Goal: Task Accomplishment & Management: Use online tool/utility

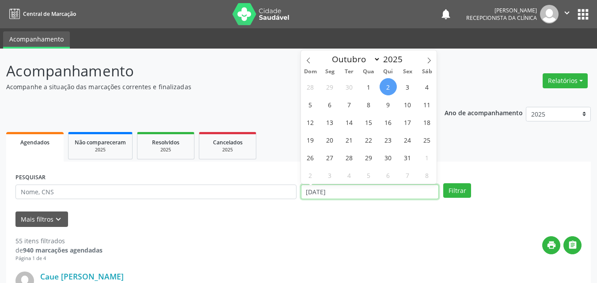
click at [343, 189] on input "[DATE]" at bounding box center [370, 192] width 138 height 15
click at [310, 59] on icon at bounding box center [308, 60] width 6 height 6
select select "8"
click at [327, 103] on span "8" at bounding box center [329, 104] width 17 height 17
type input "[DATE]"
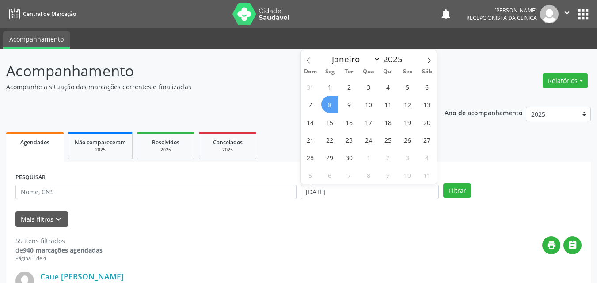
click at [327, 103] on span "8" at bounding box center [329, 104] width 17 height 17
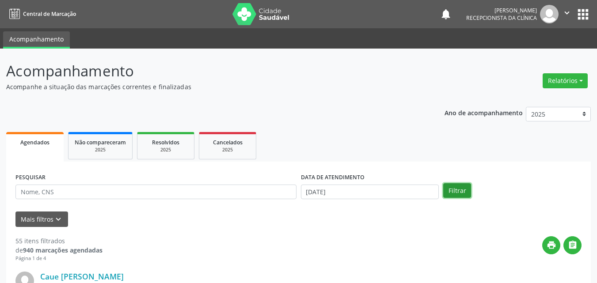
click at [454, 189] on button "Filtrar" at bounding box center [457, 190] width 28 height 15
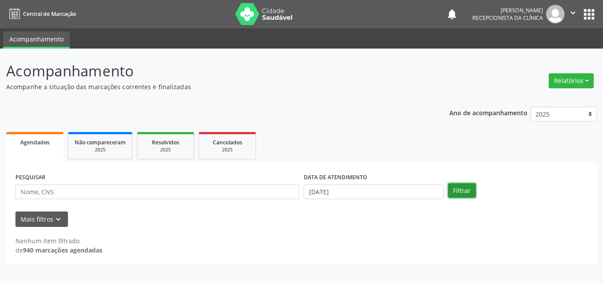
click at [457, 187] on button "Filtrar" at bounding box center [462, 190] width 28 height 15
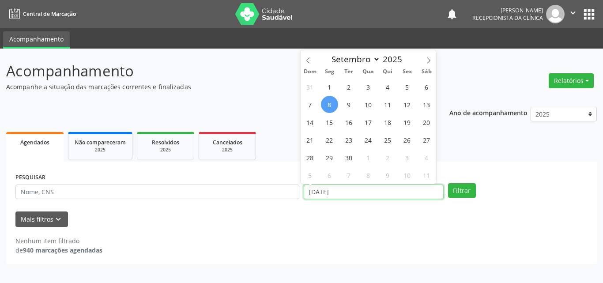
click at [320, 191] on input "[DATE]" at bounding box center [374, 192] width 140 height 15
click at [329, 104] on span "8" at bounding box center [329, 104] width 17 height 17
type input "[DATE]"
click at [329, 104] on span "8" at bounding box center [329, 104] width 17 height 17
select select "8"
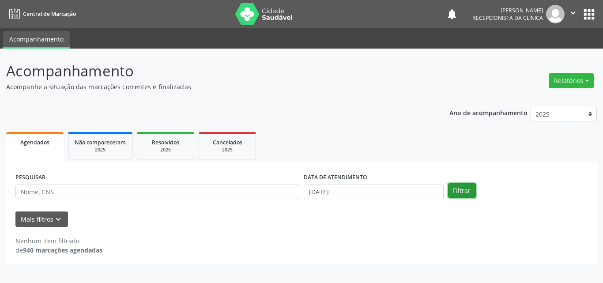
click at [461, 190] on button "Filtrar" at bounding box center [462, 190] width 28 height 15
click at [318, 191] on input "[DATE]" at bounding box center [374, 192] width 140 height 15
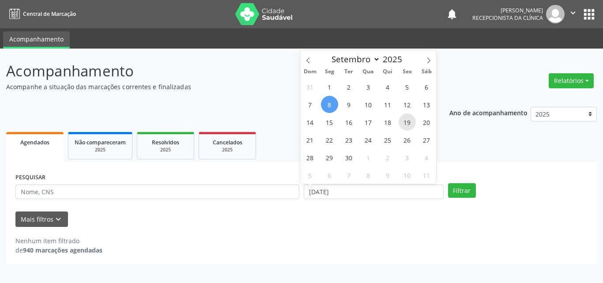
click at [407, 122] on span "19" at bounding box center [407, 121] width 17 height 17
type input "1[DATE]"
click at [407, 122] on span "19" at bounding box center [407, 121] width 17 height 17
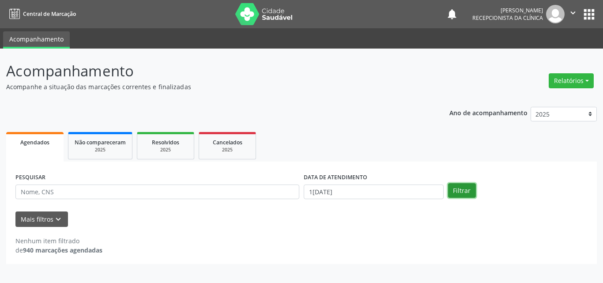
click at [462, 191] on button "Filtrar" at bounding box center [462, 190] width 28 height 15
click at [37, 142] on span "Agendados" at bounding box center [34, 143] width 29 height 8
click at [465, 189] on button "Filtrar" at bounding box center [462, 190] width 28 height 15
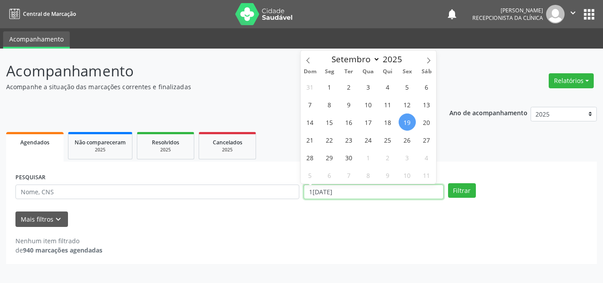
click at [344, 188] on input "1[DATE]" at bounding box center [374, 192] width 140 height 15
click at [409, 125] on span "19" at bounding box center [407, 121] width 17 height 17
type input "1[DATE]"
click at [409, 125] on span "19" at bounding box center [407, 121] width 17 height 17
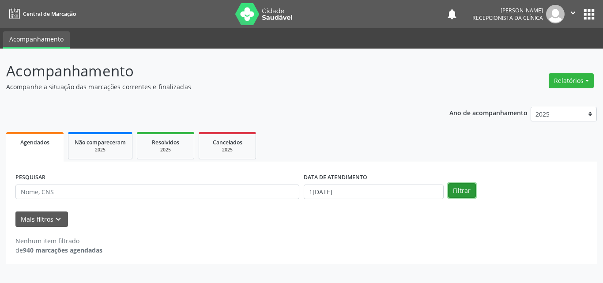
click at [468, 188] on button "Filtrar" at bounding box center [462, 190] width 28 height 15
click at [55, 216] on icon "keyboard_arrow_down" at bounding box center [58, 220] width 10 height 10
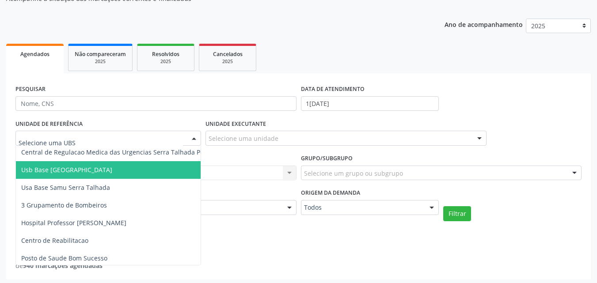
scroll to position [618, 0]
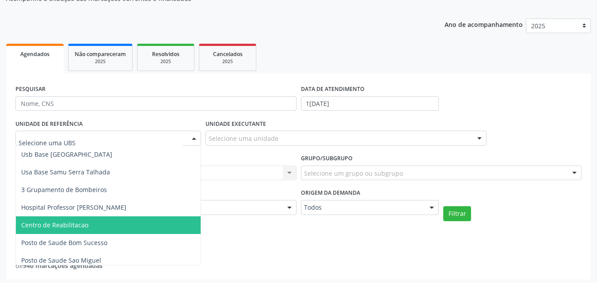
click at [89, 222] on span "Centro de Reabilitacao" at bounding box center [124, 225] width 217 height 18
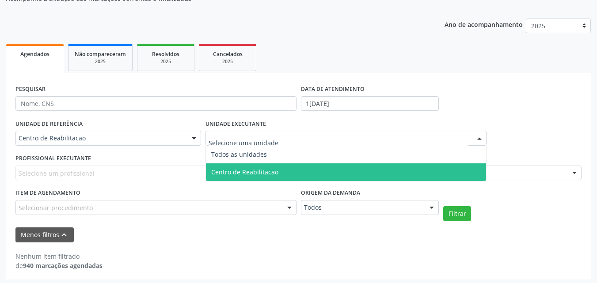
click at [223, 171] on span "Centro de Reabilitacao" at bounding box center [244, 172] width 67 height 8
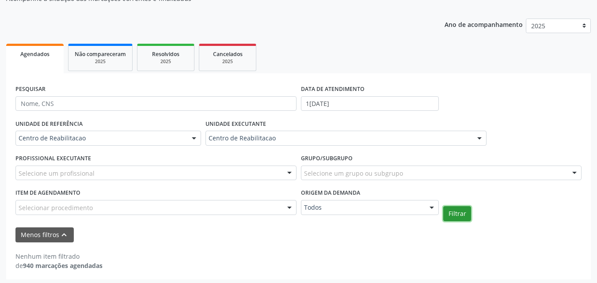
click at [455, 208] on button "Filtrar" at bounding box center [457, 213] width 28 height 15
click at [457, 214] on button "Filtrar" at bounding box center [457, 213] width 28 height 15
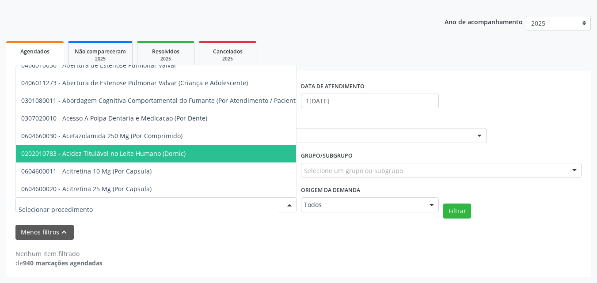
scroll to position [265, 0]
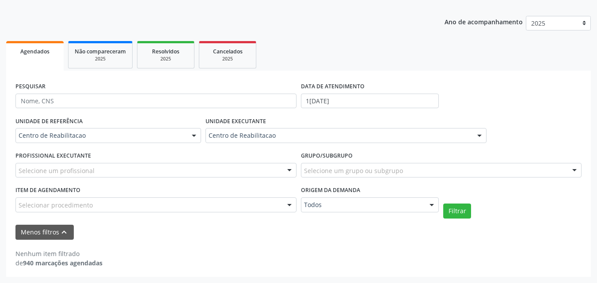
click at [179, 236] on div "Menos filtros keyboard_arrow_up" at bounding box center [298, 232] width 570 height 15
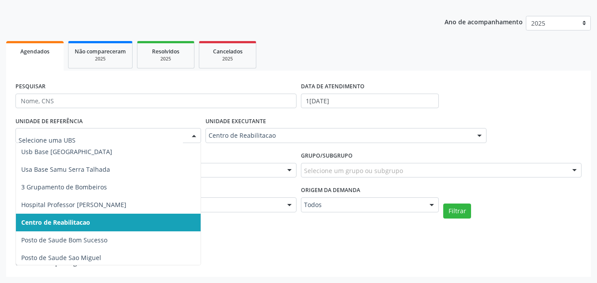
click at [249, 251] on div "Nenhum item filtrado de 940 marcações agendadas" at bounding box center [298, 258] width 566 height 19
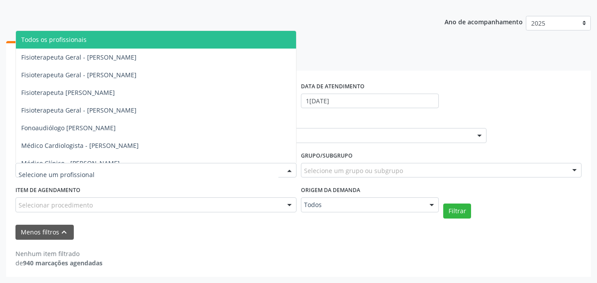
click at [290, 172] on div at bounding box center [289, 170] width 13 height 15
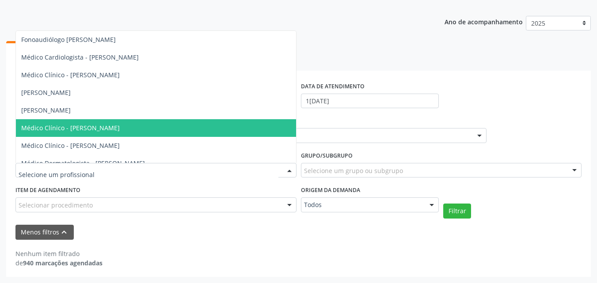
scroll to position [132, 0]
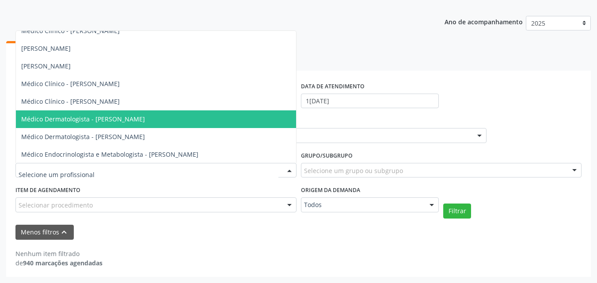
click at [145, 118] on span "Médico Dermatologista - [PERSON_NAME]" at bounding box center [83, 119] width 124 height 8
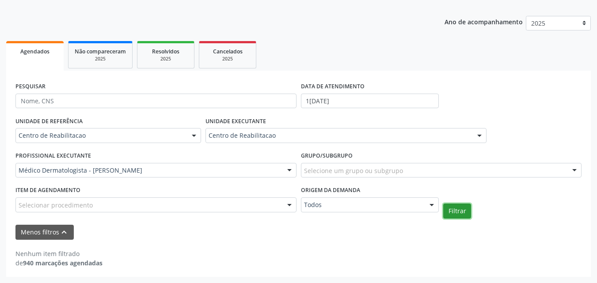
click at [457, 210] on button "Filtrar" at bounding box center [457, 211] width 28 height 15
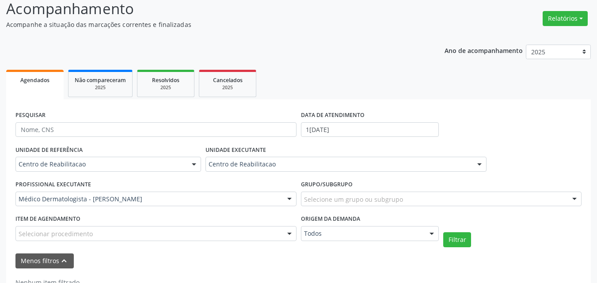
scroll to position [47, 0]
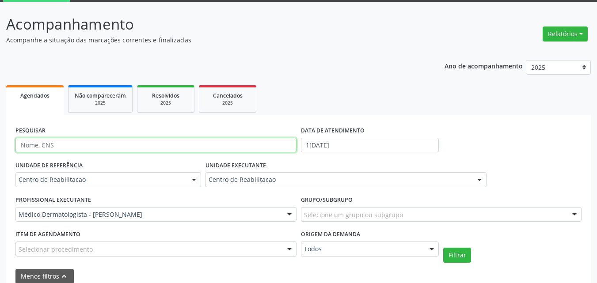
click at [76, 146] on input "text" at bounding box center [155, 145] width 281 height 15
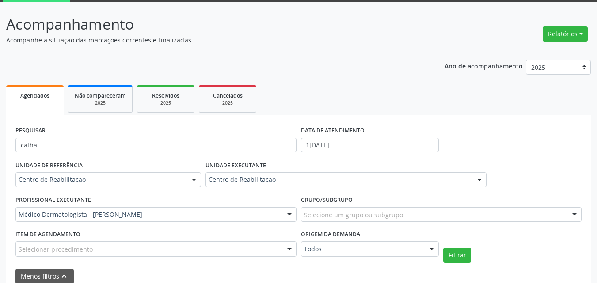
click at [109, 168] on div "UNIDADE DE REFERÊNCIA Centro de Reabilitacao Todas as UBS Usf do Mutirao Usf Co…" at bounding box center [108, 176] width 190 height 34
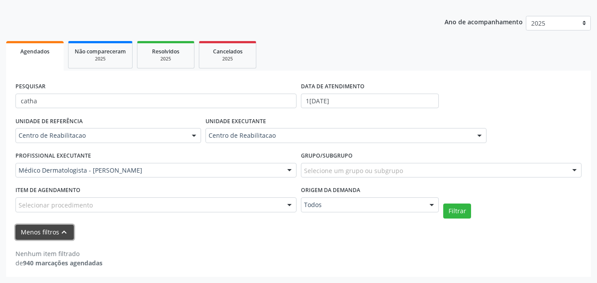
click at [65, 231] on icon "keyboard_arrow_up" at bounding box center [64, 232] width 10 height 10
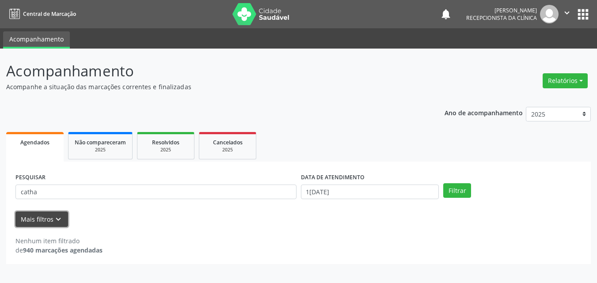
scroll to position [0, 0]
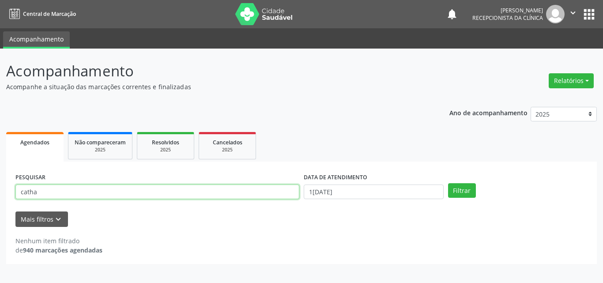
click at [53, 185] on input "catha" at bounding box center [157, 192] width 284 height 15
type input "c"
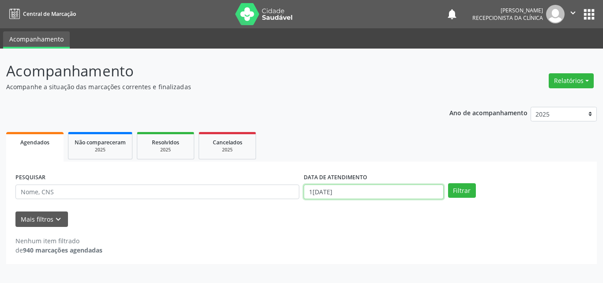
click at [323, 189] on input "1[DATE]" at bounding box center [374, 192] width 140 height 15
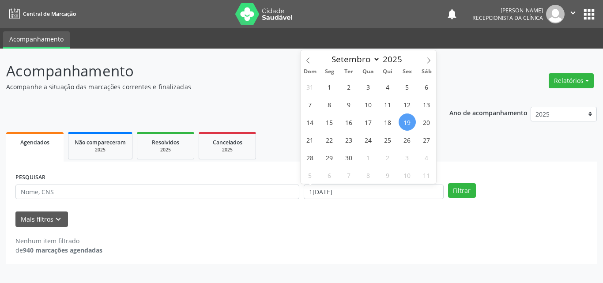
click at [409, 123] on span "19" at bounding box center [407, 121] width 17 height 17
type input "1[DATE]"
click at [409, 123] on span "19" at bounding box center [407, 121] width 17 height 17
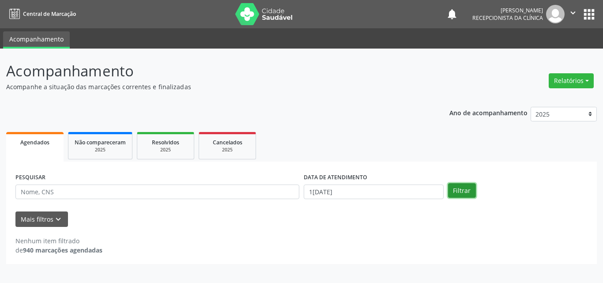
click at [460, 191] on button "Filtrar" at bounding box center [462, 190] width 28 height 15
click at [34, 144] on span "Agendados" at bounding box center [34, 143] width 29 height 8
click at [53, 217] on icon "keyboard_arrow_down" at bounding box center [58, 220] width 10 height 10
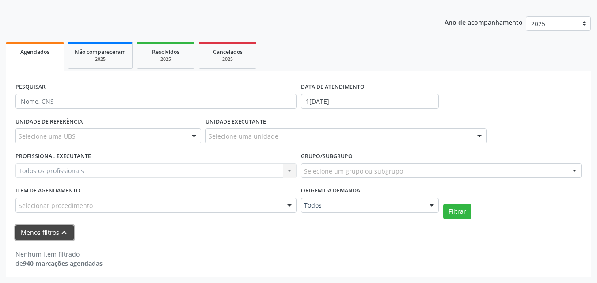
scroll to position [91, 0]
click at [60, 229] on icon "keyboard_arrow_up" at bounding box center [64, 232] width 10 height 10
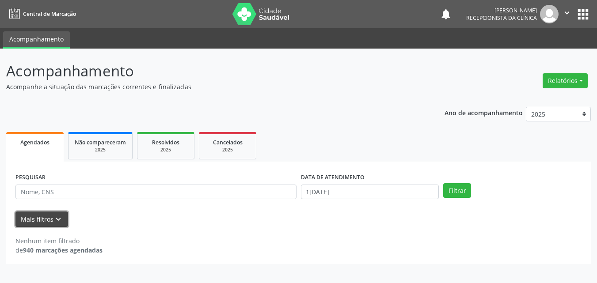
scroll to position [0, 0]
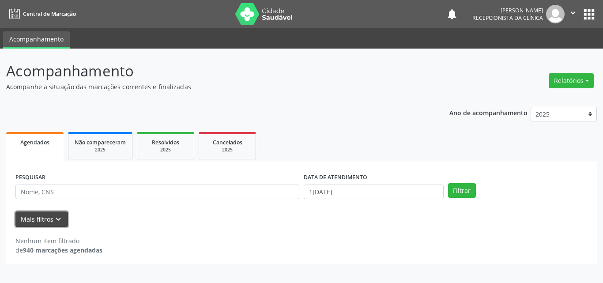
click at [59, 219] on icon "keyboard_arrow_down" at bounding box center [58, 220] width 10 height 10
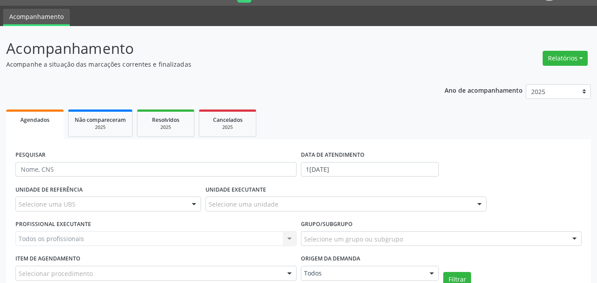
scroll to position [44, 0]
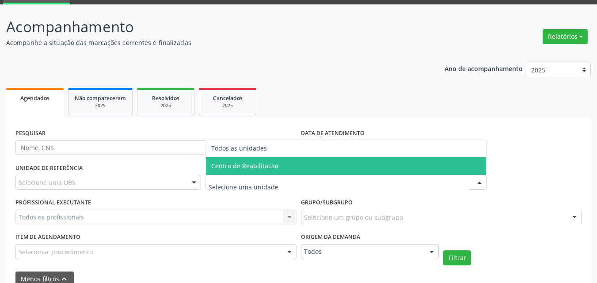
click at [229, 163] on span "Centro de Reabilitacao" at bounding box center [244, 166] width 67 height 8
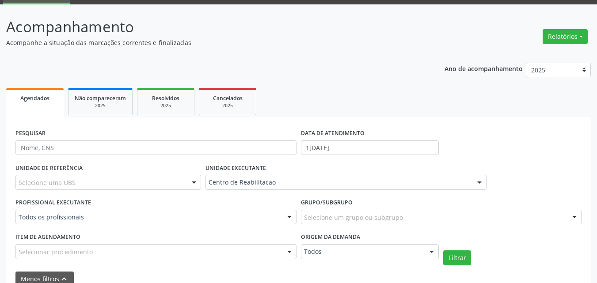
scroll to position [88, 0]
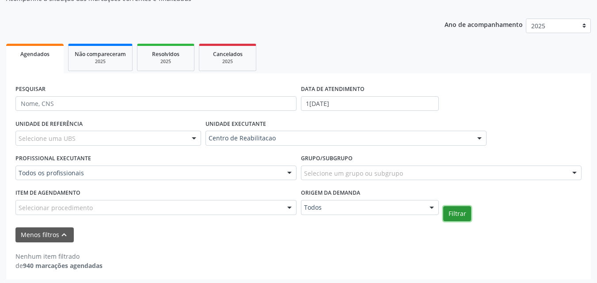
click at [457, 212] on button "Filtrar" at bounding box center [457, 213] width 28 height 15
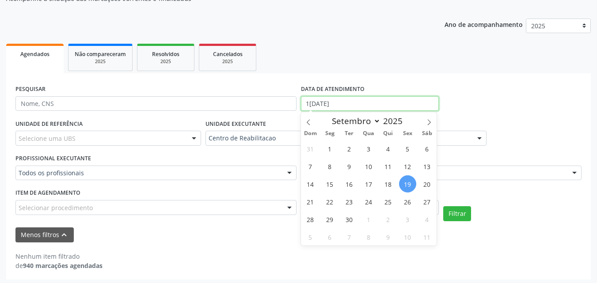
click at [374, 102] on input "1[DATE]" at bounding box center [370, 103] width 138 height 15
click at [409, 185] on span "19" at bounding box center [407, 183] width 17 height 17
type input "1[DATE]"
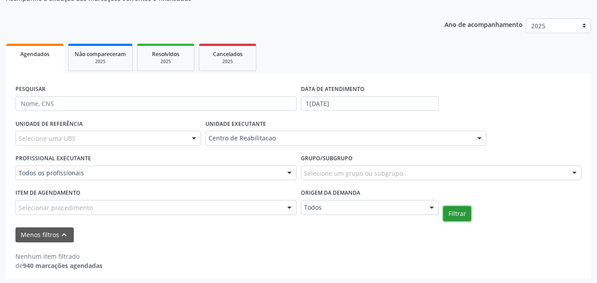
click at [458, 212] on button "Filtrar" at bounding box center [457, 213] width 28 height 15
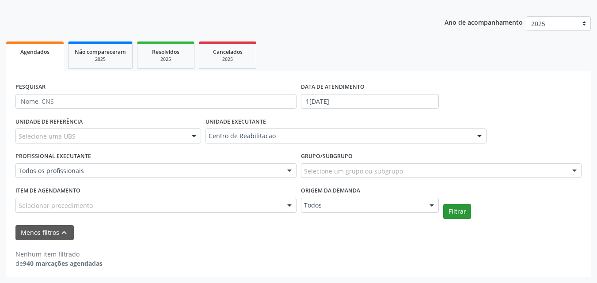
scroll to position [91, 0]
click at [42, 231] on button "Menos filtros keyboard_arrow_up" at bounding box center [44, 232] width 58 height 15
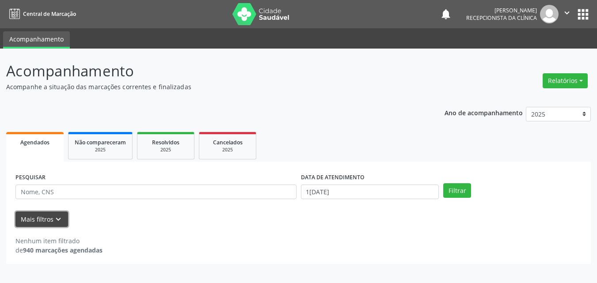
scroll to position [0, 0]
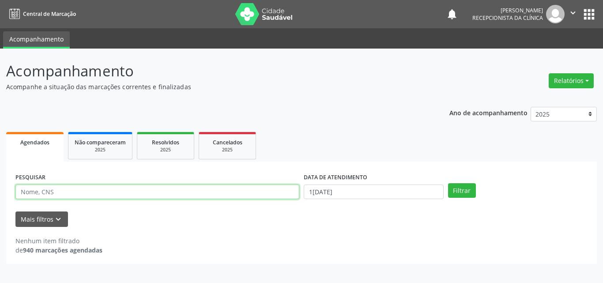
click at [53, 191] on input "text" at bounding box center [157, 192] width 284 height 15
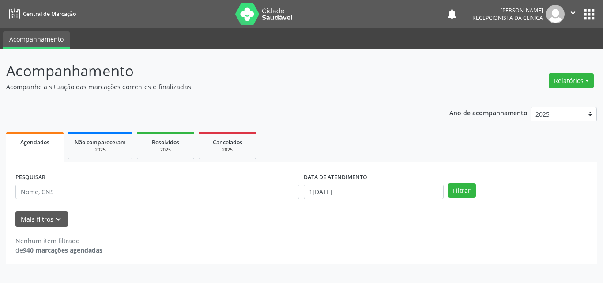
click at [185, 228] on div "Nenhum item filtrado de 940 marcações agendadas" at bounding box center [301, 241] width 572 height 28
click at [56, 218] on icon "keyboard_arrow_down" at bounding box center [58, 220] width 10 height 10
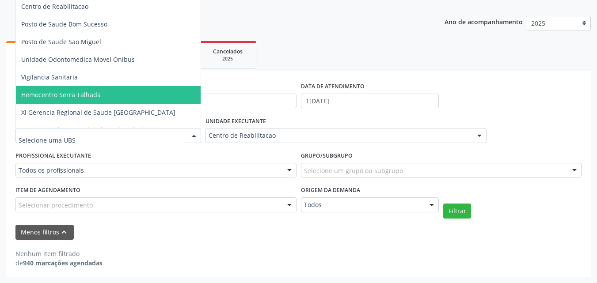
scroll to position [643, 0]
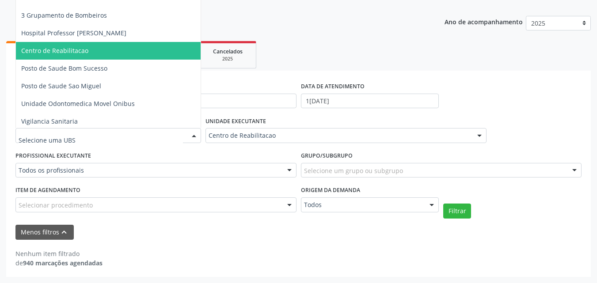
click at [81, 48] on span "Centro de Reabilitacao" at bounding box center [54, 50] width 67 height 8
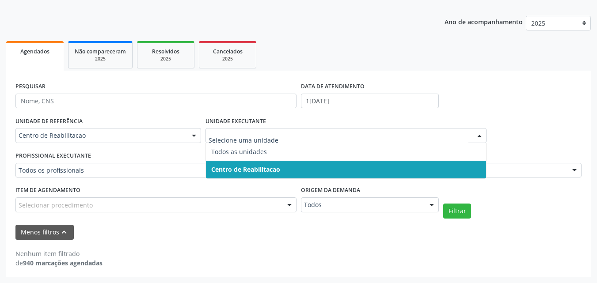
click at [478, 133] on div at bounding box center [478, 135] width 13 height 15
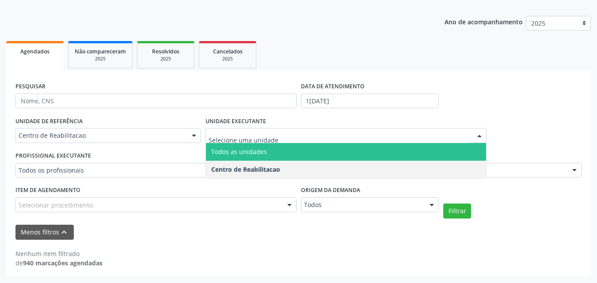
click at [279, 149] on span "Todos as unidades" at bounding box center [346, 152] width 280 height 18
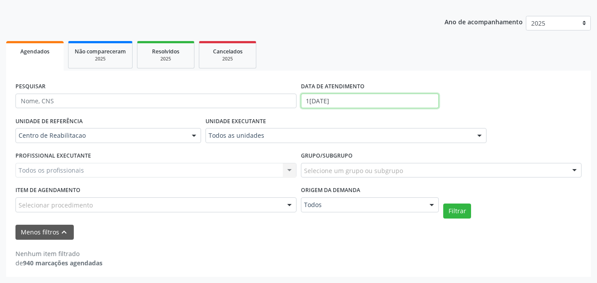
click at [317, 100] on input "1[DATE]" at bounding box center [370, 101] width 138 height 15
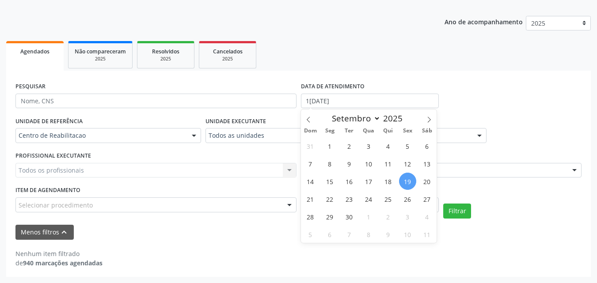
click at [410, 182] on span "19" at bounding box center [407, 181] width 17 height 17
type input "1[DATE]"
click at [410, 182] on span "19" at bounding box center [407, 181] width 17 height 17
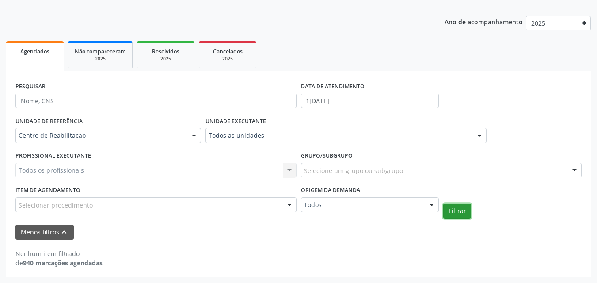
click at [453, 212] on button "Filtrar" at bounding box center [457, 211] width 28 height 15
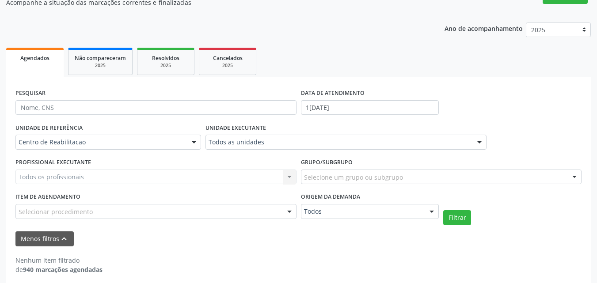
scroll to position [91, 0]
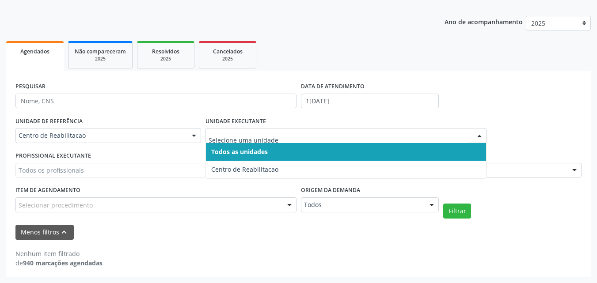
click at [479, 134] on div at bounding box center [478, 135] width 13 height 15
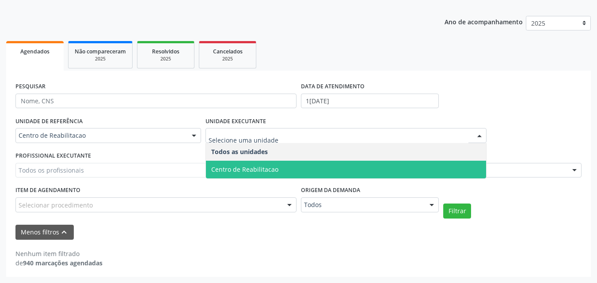
click at [261, 167] on span "Centro de Reabilitacao" at bounding box center [244, 169] width 67 height 8
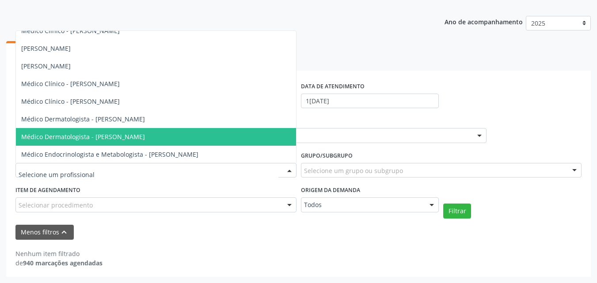
click at [145, 136] on span "Médico Dermatologista - [PERSON_NAME]" at bounding box center [83, 136] width 124 height 8
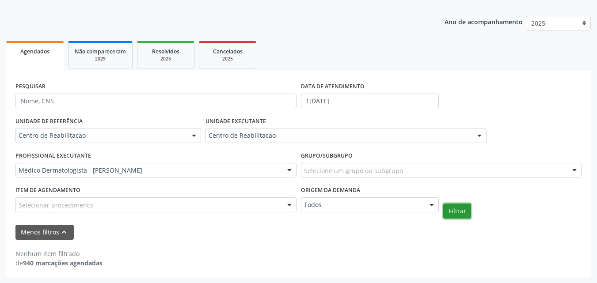
click at [457, 212] on button "Filtrar" at bounding box center [457, 211] width 28 height 15
click at [60, 230] on icon "keyboard_arrow_up" at bounding box center [64, 232] width 10 height 10
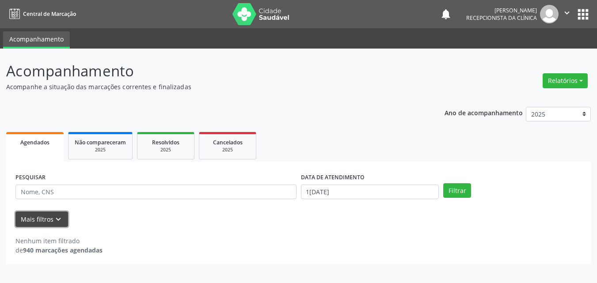
scroll to position [0, 0]
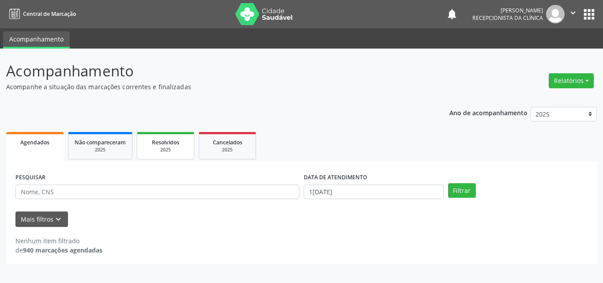
click at [156, 148] on div "2025" at bounding box center [166, 150] width 44 height 7
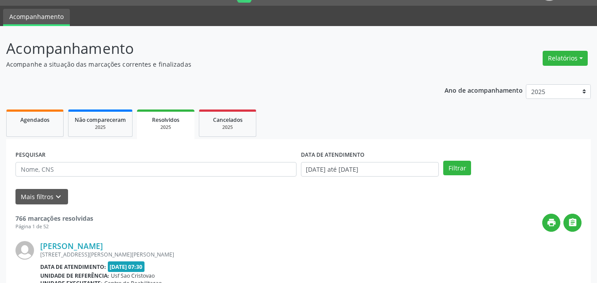
scroll to position [44, 0]
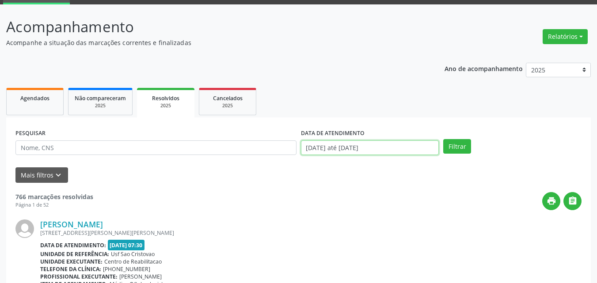
click at [372, 143] on input "[DATE] até [DATE]" at bounding box center [370, 147] width 138 height 15
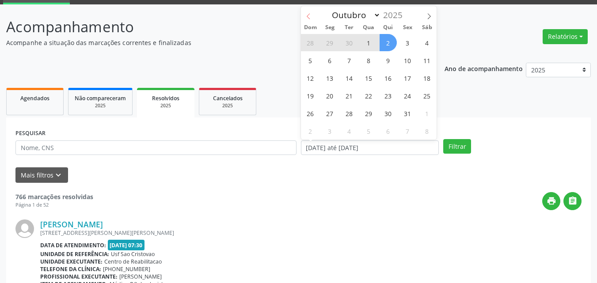
click at [306, 14] on icon at bounding box center [308, 16] width 6 height 6
select select "8"
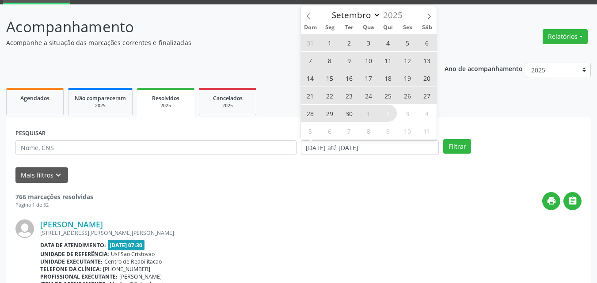
click at [409, 77] on span "19" at bounding box center [407, 77] width 17 height 17
type input "1[DATE]"
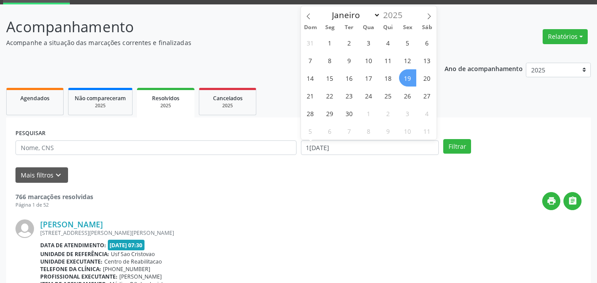
click at [409, 77] on span "19" at bounding box center [407, 77] width 17 height 17
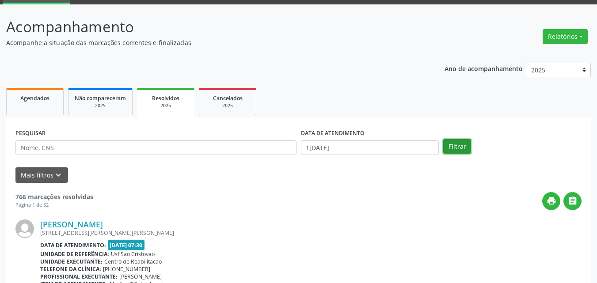
click at [462, 145] on button "Filtrar" at bounding box center [457, 146] width 28 height 15
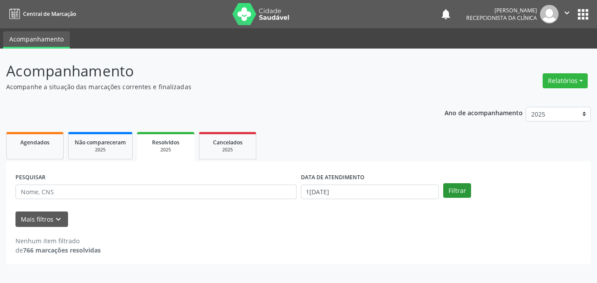
scroll to position [0, 0]
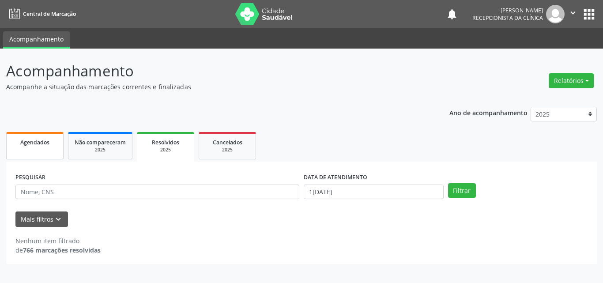
click at [54, 146] on div "Agendados" at bounding box center [35, 141] width 44 height 9
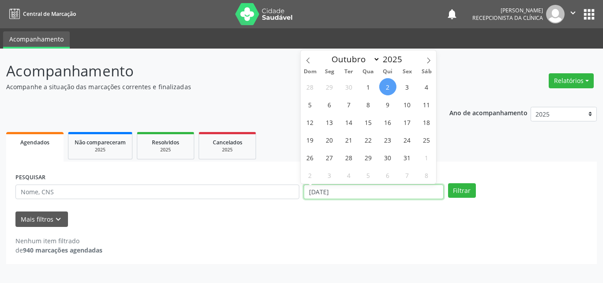
click at [331, 193] on input "[DATE]" at bounding box center [374, 192] width 140 height 15
click at [312, 58] on span at bounding box center [308, 57] width 15 height 15
select select "8"
click at [407, 118] on span "19" at bounding box center [407, 121] width 17 height 17
type input "1[DATE]"
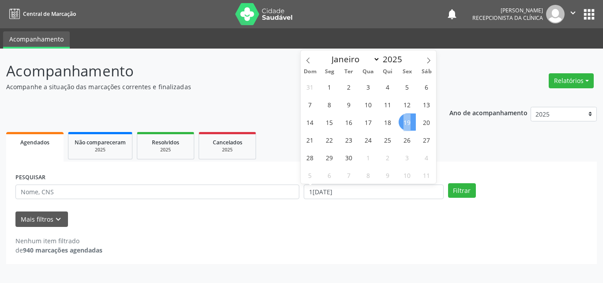
click at [407, 118] on span "19" at bounding box center [407, 121] width 17 height 17
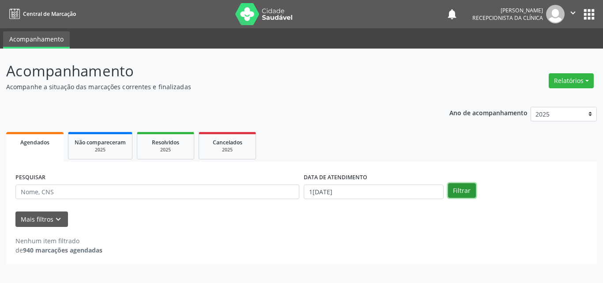
click at [465, 187] on button "Filtrar" at bounding box center [462, 190] width 28 height 15
click at [575, 81] on button "Relatórios" at bounding box center [571, 80] width 45 height 15
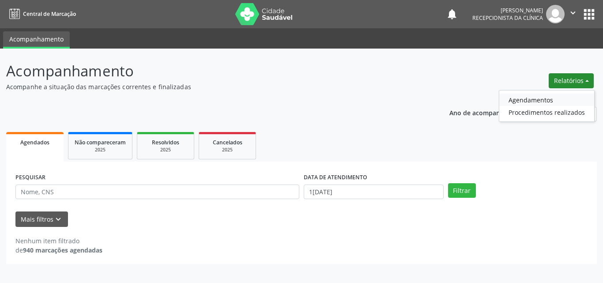
click at [543, 98] on link "Agendamentos" at bounding box center [546, 100] width 95 height 12
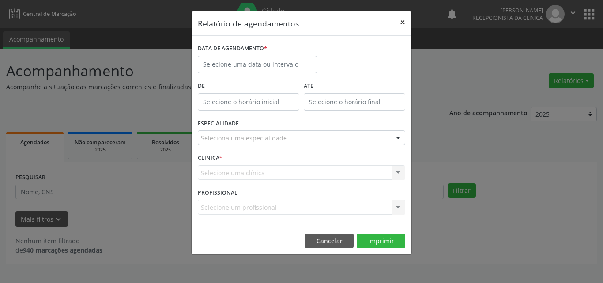
click at [401, 20] on button "×" at bounding box center [403, 22] width 18 height 22
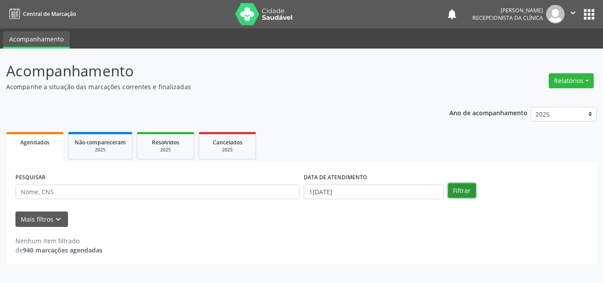
click at [461, 190] on button "Filtrar" at bounding box center [462, 190] width 28 height 15
click at [60, 249] on strong "940 marcações agendadas" at bounding box center [62, 250] width 79 height 8
click at [56, 216] on icon "keyboard_arrow_down" at bounding box center [58, 220] width 10 height 10
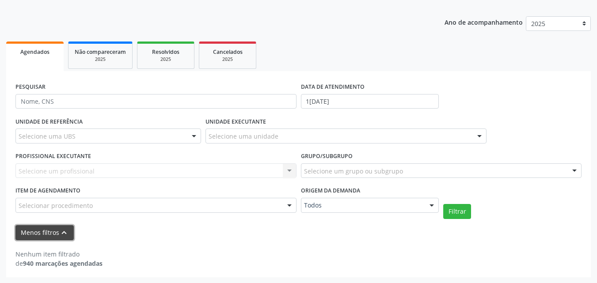
scroll to position [91, 0]
click at [96, 169] on div "Selecione um profissional Nenhum resultado encontrado para: " " Não há nenhuma …" at bounding box center [155, 170] width 281 height 15
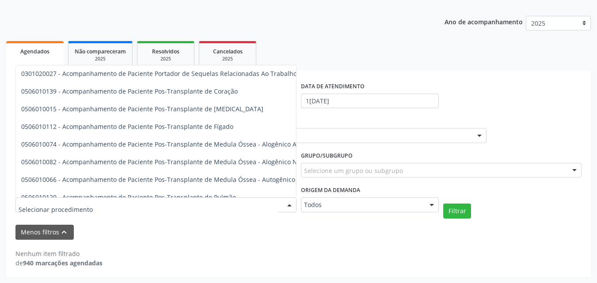
scroll to position [618, 0]
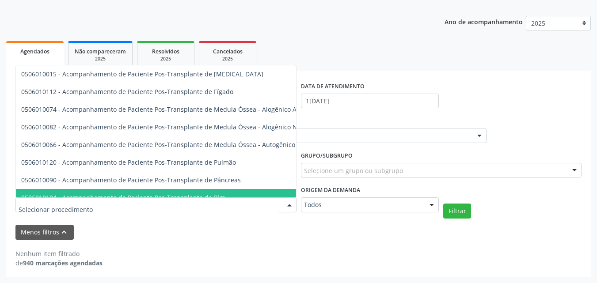
click at [193, 238] on div "Menos filtros keyboard_arrow_up" at bounding box center [298, 232] width 570 height 15
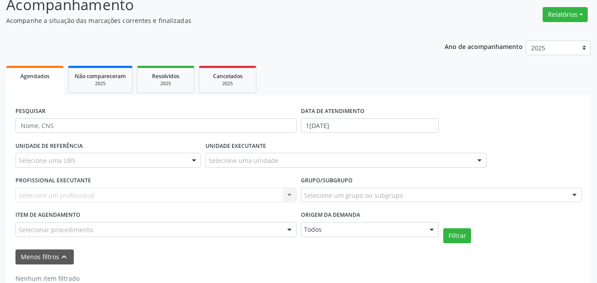
scroll to position [47, 0]
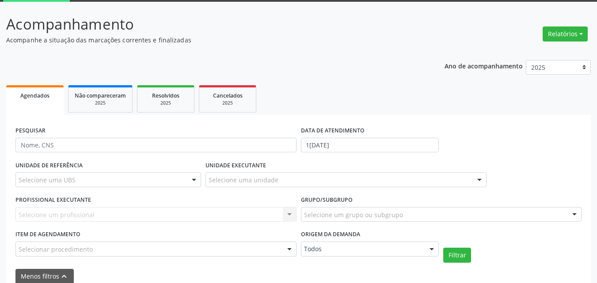
click at [290, 214] on div "Selecione um profissional Nenhum resultado encontrado para: " " Não há nenhuma …" at bounding box center [155, 214] width 281 height 15
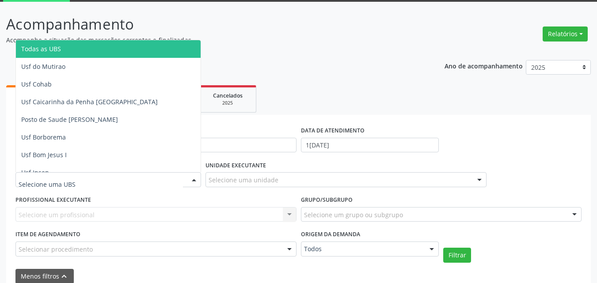
click at [95, 174] on div at bounding box center [107, 179] width 185 height 15
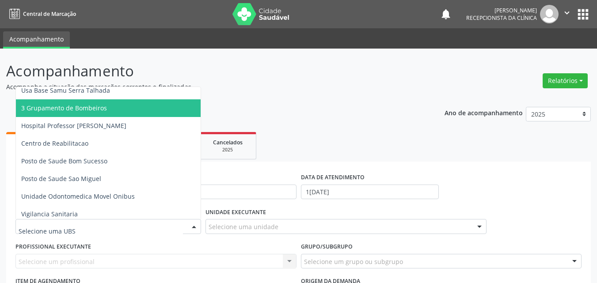
scroll to position [662, 0]
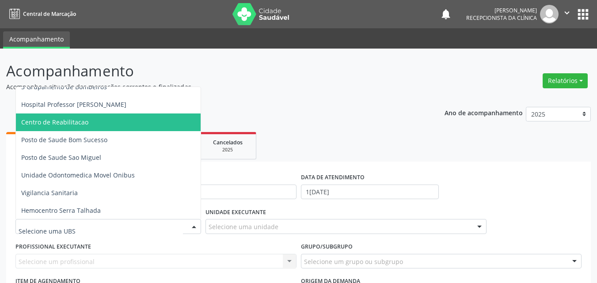
click at [98, 122] on span "Centro de Reabilitacao" at bounding box center [124, 122] width 217 height 18
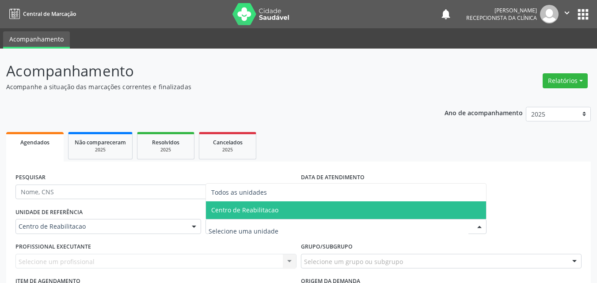
click at [235, 210] on span "Centro de Reabilitacao" at bounding box center [244, 210] width 67 height 8
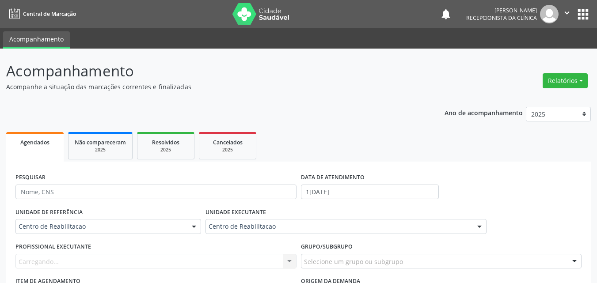
scroll to position [44, 0]
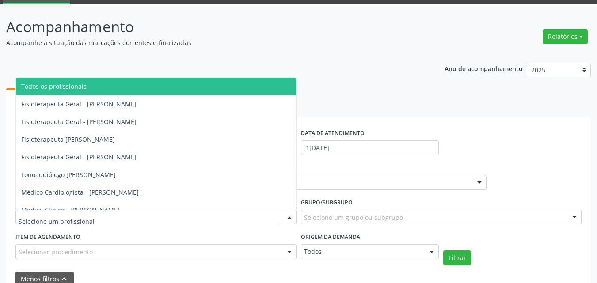
click at [214, 216] on div at bounding box center [155, 217] width 281 height 15
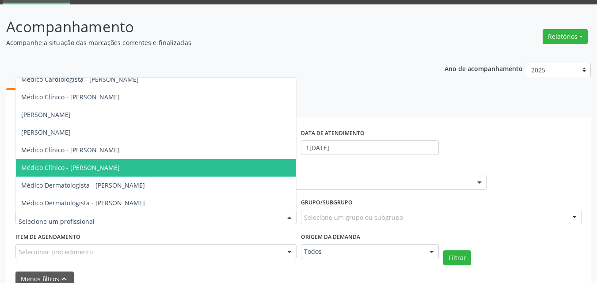
scroll to position [132, 0]
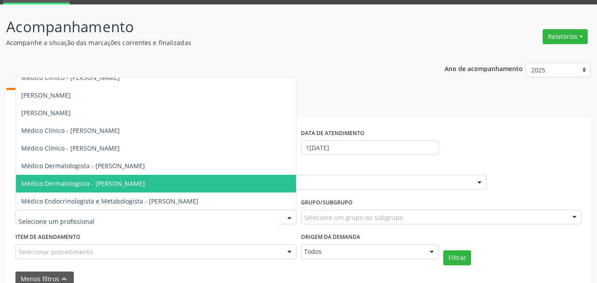
click at [145, 182] on span "Médico Dermatologista - [PERSON_NAME]" at bounding box center [83, 183] width 124 height 8
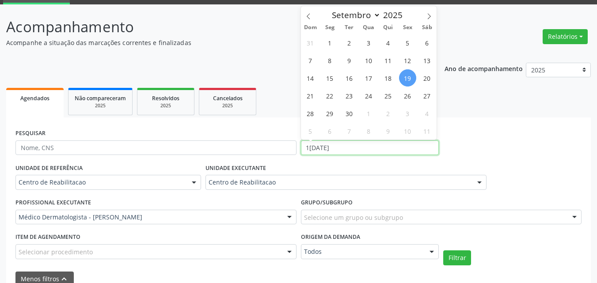
click at [364, 149] on input "1[DATE]" at bounding box center [370, 147] width 138 height 15
click at [368, 96] on span "24" at bounding box center [368, 95] width 17 height 17
type input "2[DATE]"
click at [368, 96] on span "24" at bounding box center [368, 95] width 17 height 17
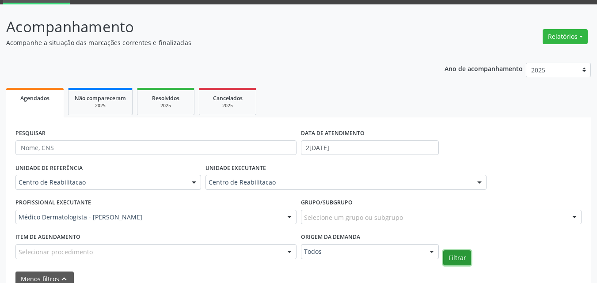
click at [457, 258] on button "Filtrar" at bounding box center [457, 257] width 28 height 15
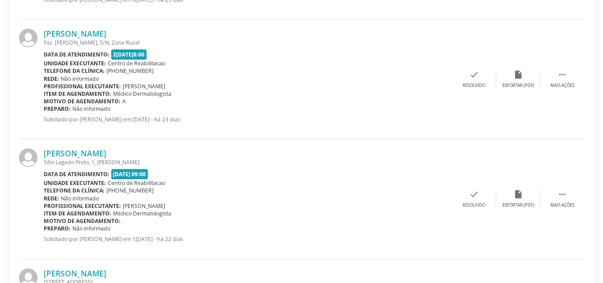
scroll to position [1080, 0]
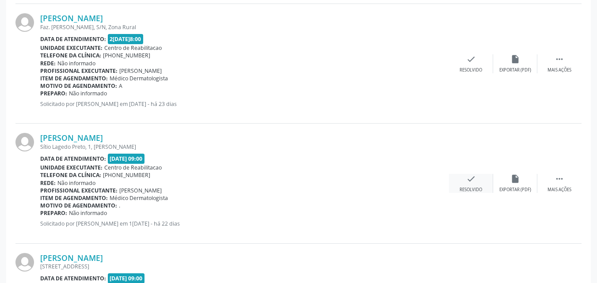
click at [469, 177] on icon "check" at bounding box center [471, 179] width 10 height 10
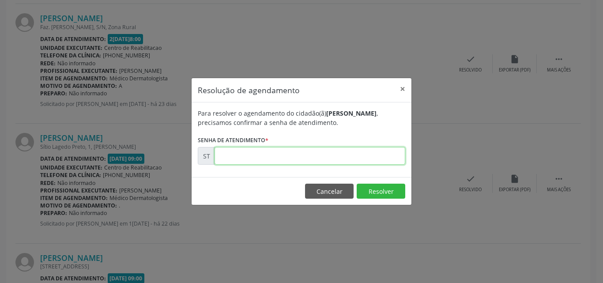
click at [230, 151] on input "text" at bounding box center [310, 156] width 191 height 18
type input "00021617"
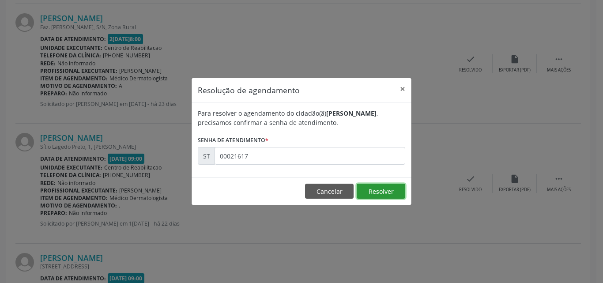
click at [378, 187] on button "Resolver" at bounding box center [381, 191] width 49 height 15
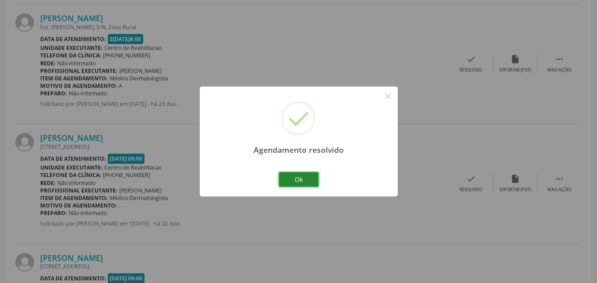
click at [312, 177] on button "Ok" at bounding box center [299, 179] width 40 height 15
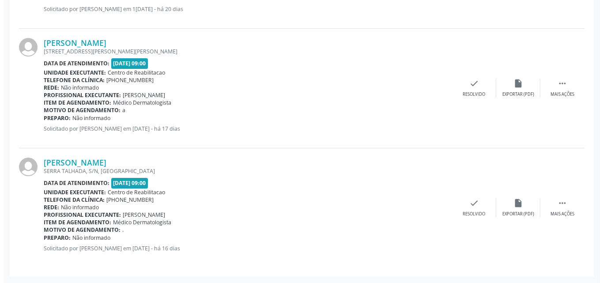
scroll to position [1446, 0]
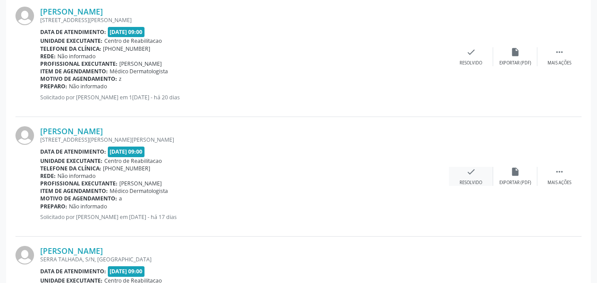
click at [466, 170] on icon "check" at bounding box center [471, 172] width 10 height 10
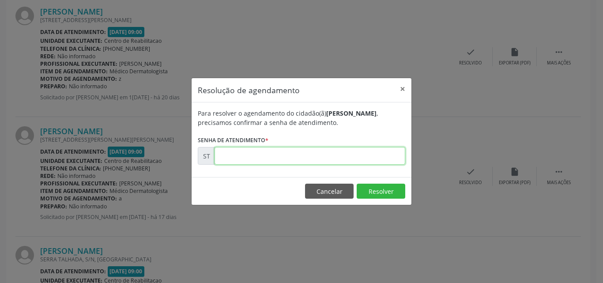
click at [246, 159] on input "text" at bounding box center [310, 156] width 191 height 18
type input "00022241"
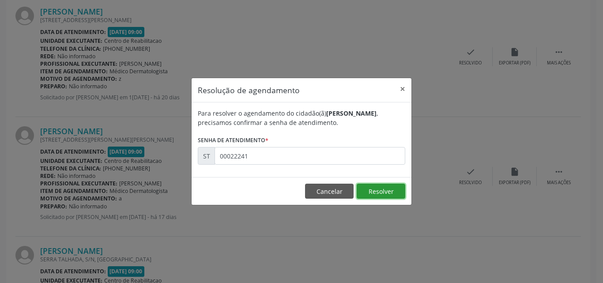
click at [377, 189] on button "Resolver" at bounding box center [381, 191] width 49 height 15
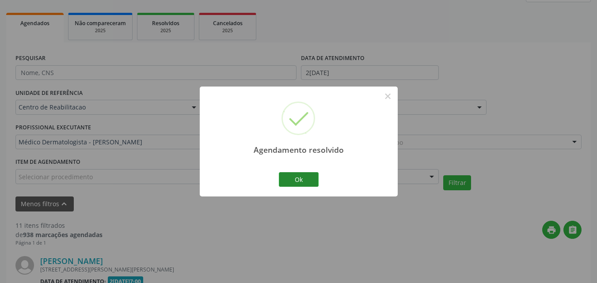
scroll to position [1415, 0]
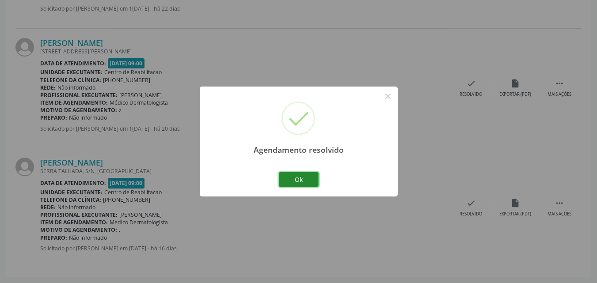
click at [315, 179] on button "Ok" at bounding box center [299, 179] width 40 height 15
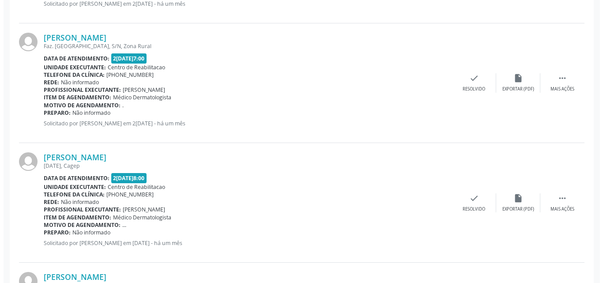
scroll to position [664, 0]
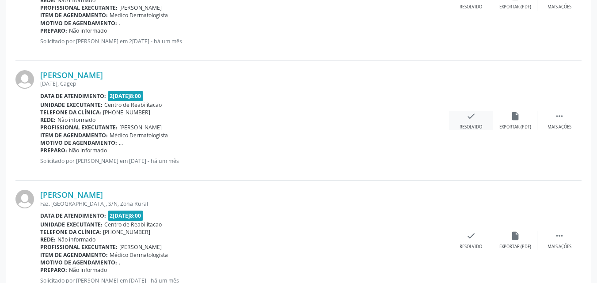
click at [472, 117] on icon "check" at bounding box center [471, 116] width 10 height 10
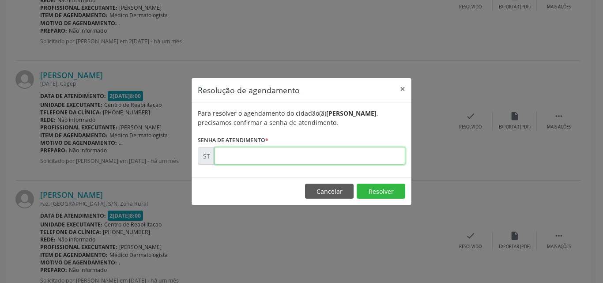
click at [248, 154] on input "text" at bounding box center [310, 156] width 191 height 18
type input "00020874"
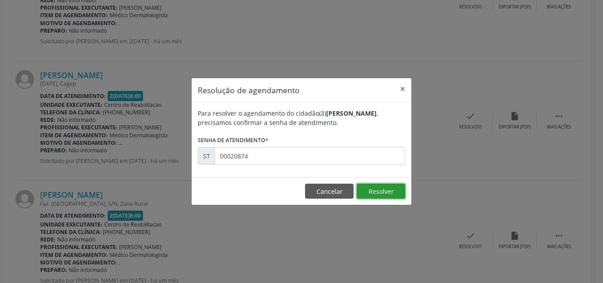
click at [378, 189] on button "Resolver" at bounding box center [381, 191] width 49 height 15
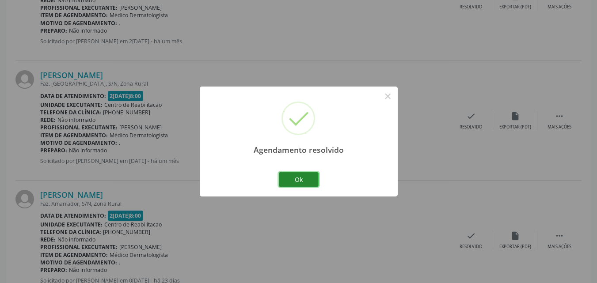
click at [309, 180] on button "Ok" at bounding box center [299, 179] width 40 height 15
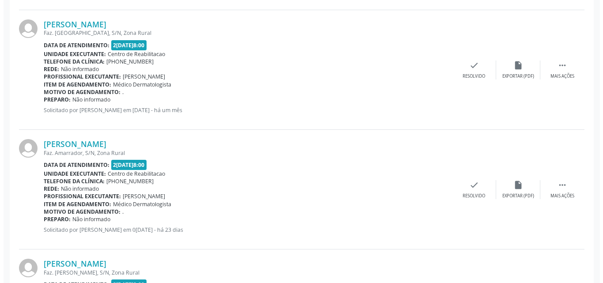
scroll to position [721, 0]
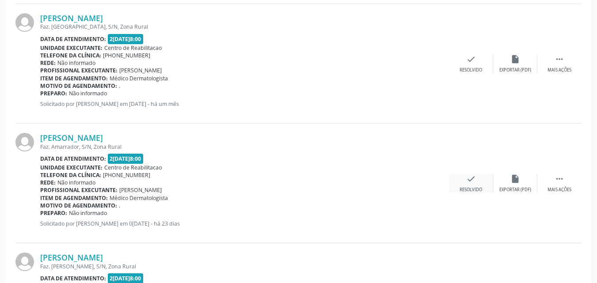
click at [471, 178] on icon "check" at bounding box center [471, 179] width 10 height 10
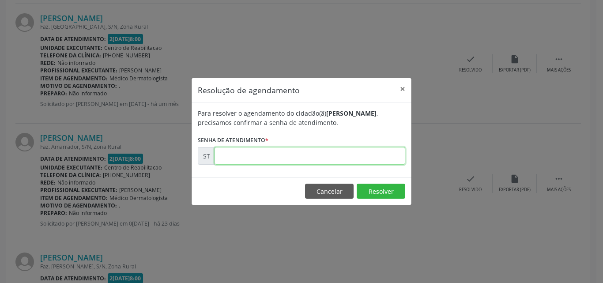
click at [236, 157] on input "text" at bounding box center [310, 156] width 191 height 18
type input "00021523"
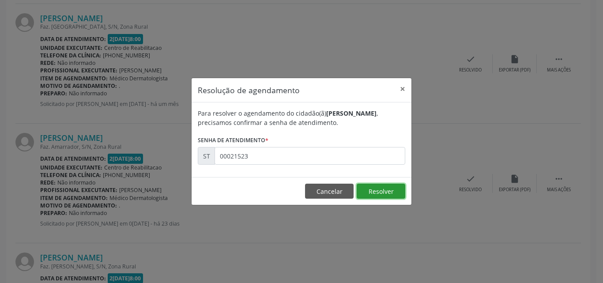
click at [370, 185] on button "Resolver" at bounding box center [381, 191] width 49 height 15
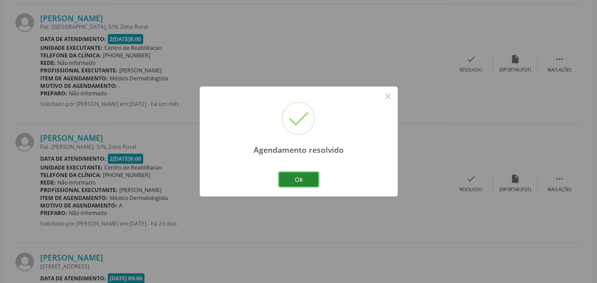
click at [301, 179] on button "Ok" at bounding box center [299, 179] width 40 height 15
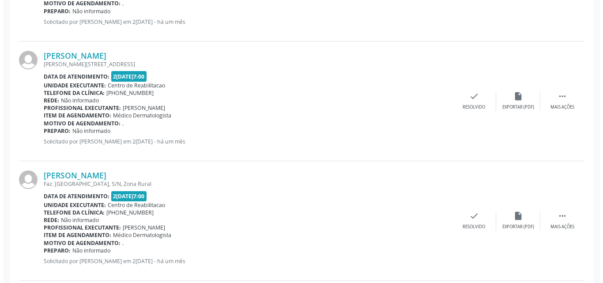
scroll to position [425, 0]
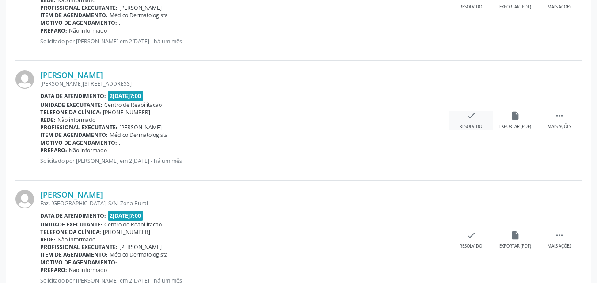
click at [472, 116] on icon "check" at bounding box center [471, 116] width 10 height 10
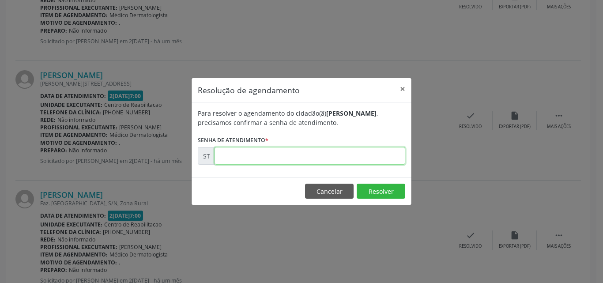
click at [245, 155] on input "text" at bounding box center [310, 156] width 191 height 18
type input "00019021"
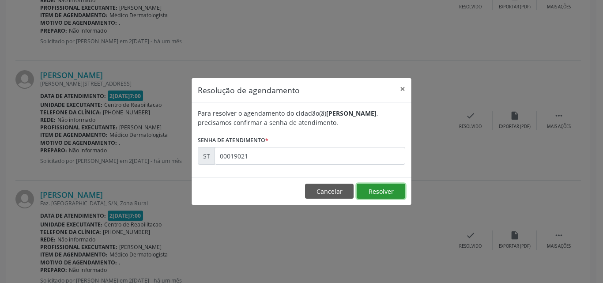
click at [376, 189] on button "Resolver" at bounding box center [381, 191] width 49 height 15
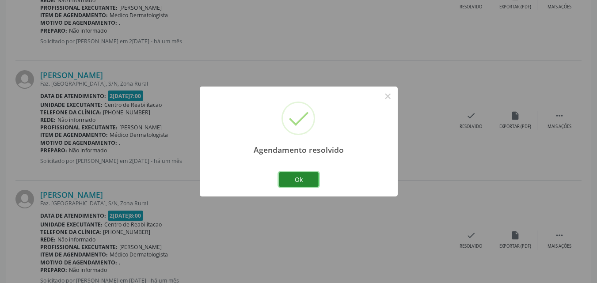
click at [309, 176] on button "Ok" at bounding box center [299, 179] width 40 height 15
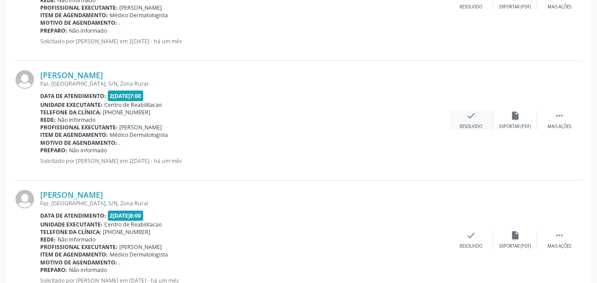
click at [474, 115] on icon "check" at bounding box center [471, 116] width 10 height 10
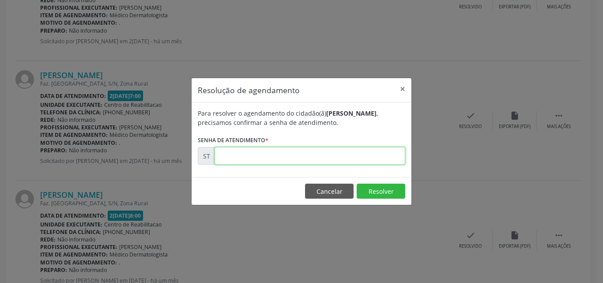
click at [245, 154] on input "text" at bounding box center [310, 156] width 191 height 18
type input "00019072"
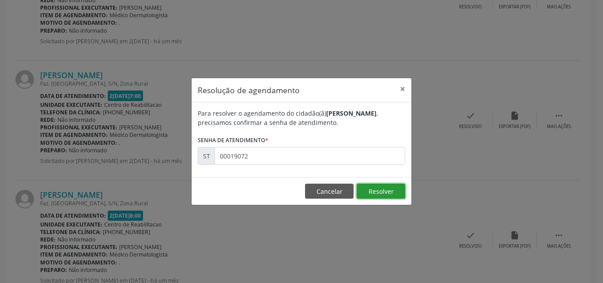
click at [368, 189] on button "Resolver" at bounding box center [381, 191] width 49 height 15
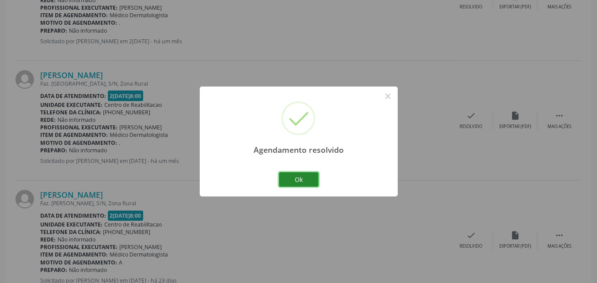
click at [286, 178] on button "Ok" at bounding box center [299, 179] width 40 height 15
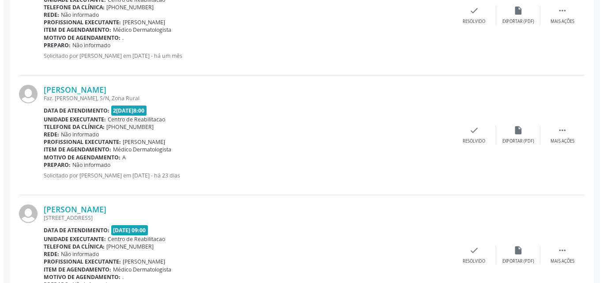
scroll to position [538, 0]
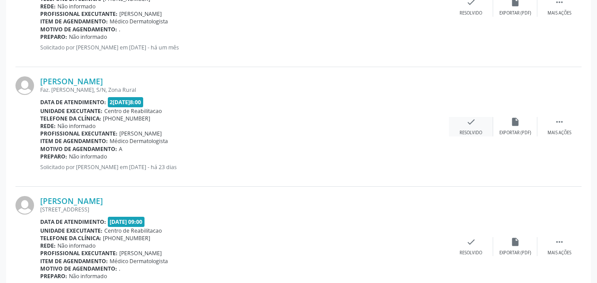
click at [467, 123] on icon "check" at bounding box center [471, 122] width 10 height 10
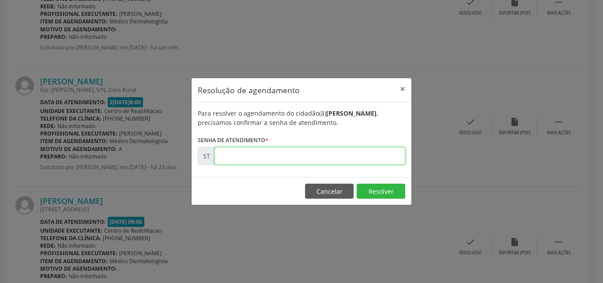
click at [239, 154] on input "text" at bounding box center [310, 156] width 191 height 18
type input "00021597"
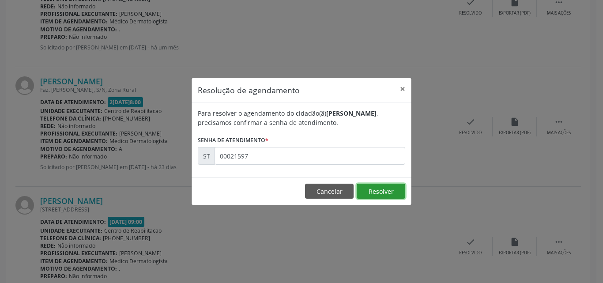
click at [366, 192] on button "Resolver" at bounding box center [381, 191] width 49 height 15
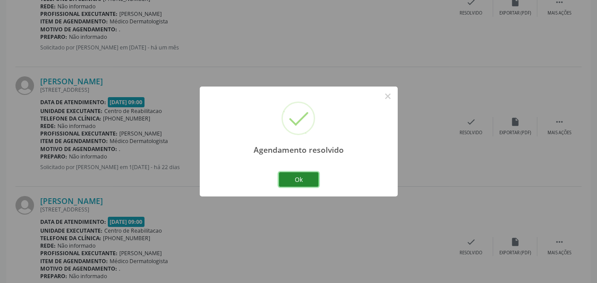
click at [312, 178] on button "Ok" at bounding box center [299, 179] width 40 height 15
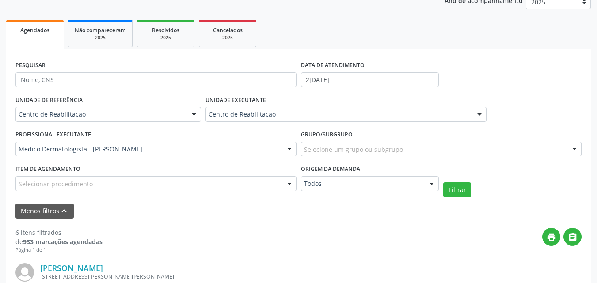
scroll to position [110, 0]
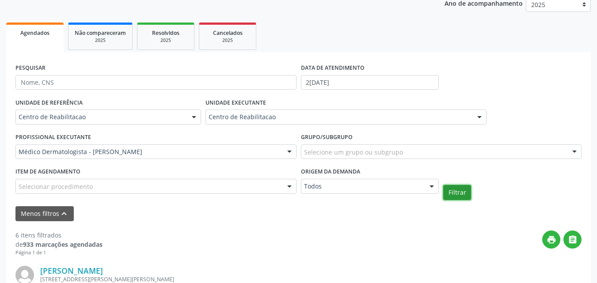
click at [460, 190] on button "Filtrar" at bounding box center [457, 192] width 28 height 15
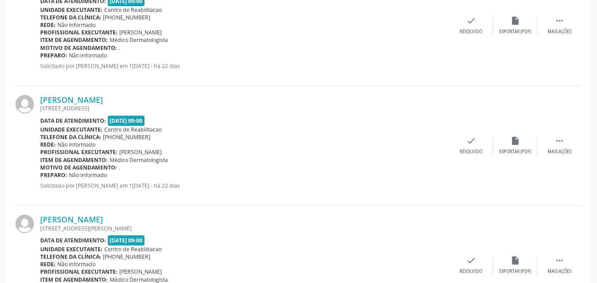
scroll to position [816, 0]
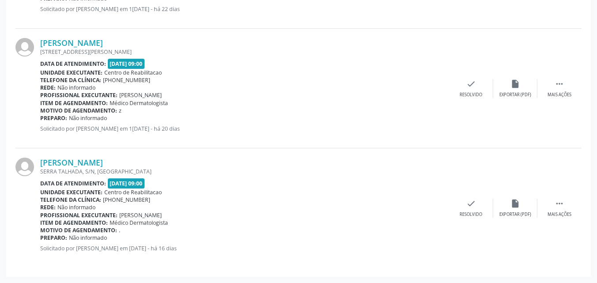
click at [408, 197] on div "Telefone da clínica: [PHONE_NUMBER]" at bounding box center [244, 200] width 408 height 8
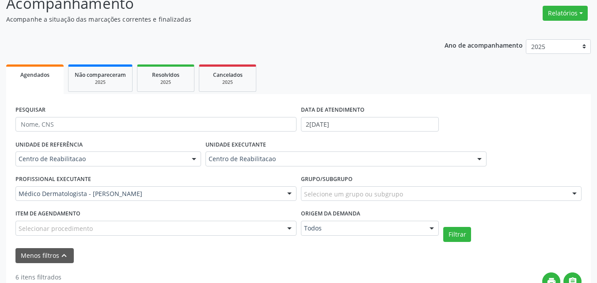
scroll to position [21, 0]
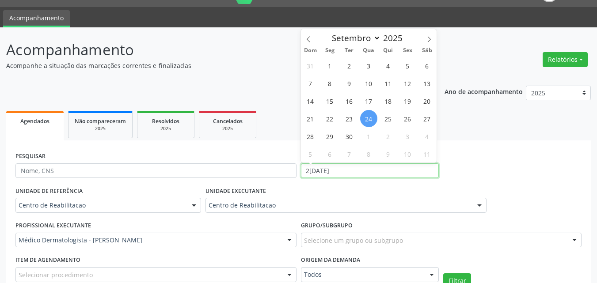
click at [335, 167] on input "2[DATE]" at bounding box center [370, 170] width 138 height 15
click at [391, 100] on span "18" at bounding box center [387, 100] width 17 height 17
type input "[DATE]"
click at [391, 100] on span "18" at bounding box center [387, 100] width 17 height 17
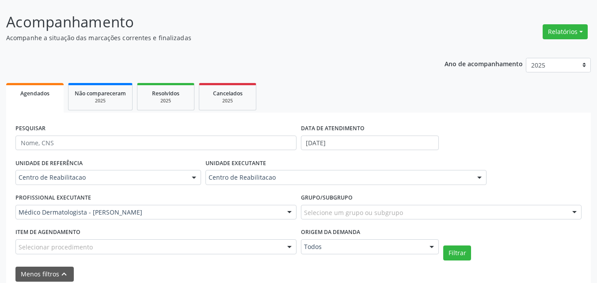
scroll to position [110, 0]
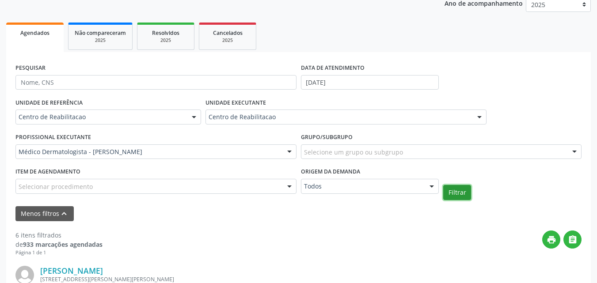
click at [462, 190] on button "Filtrar" at bounding box center [457, 192] width 28 height 15
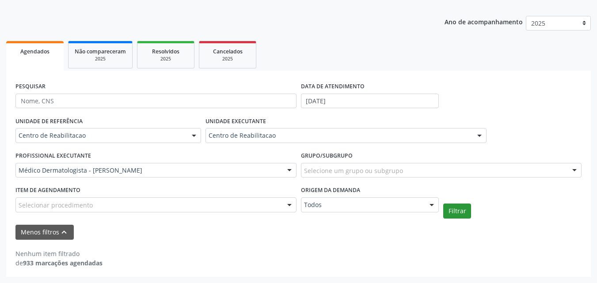
scroll to position [91, 0]
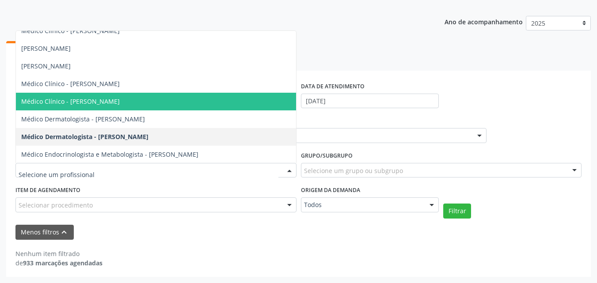
click at [136, 102] on span "Médico Clínico - [PERSON_NAME]" at bounding box center [156, 102] width 280 height 18
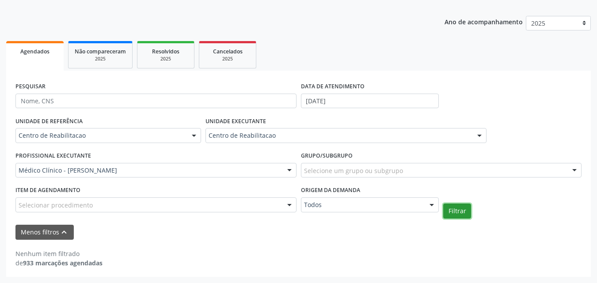
click at [456, 212] on button "Filtrar" at bounding box center [457, 211] width 28 height 15
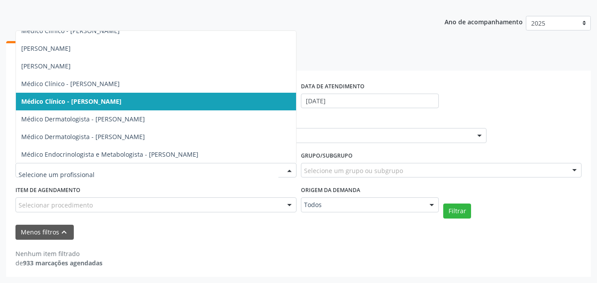
click at [290, 171] on div at bounding box center [289, 170] width 13 height 15
click at [235, 233] on div "Menos filtros keyboard_arrow_up" at bounding box center [298, 232] width 570 height 15
click at [287, 169] on div at bounding box center [289, 170] width 13 height 15
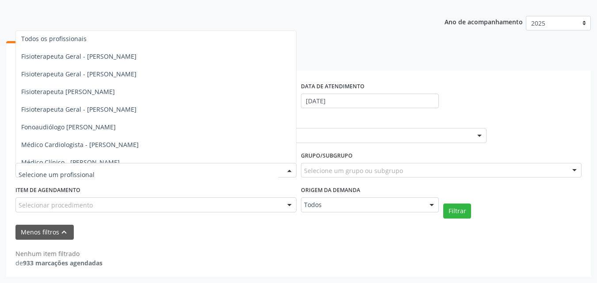
scroll to position [0, 0]
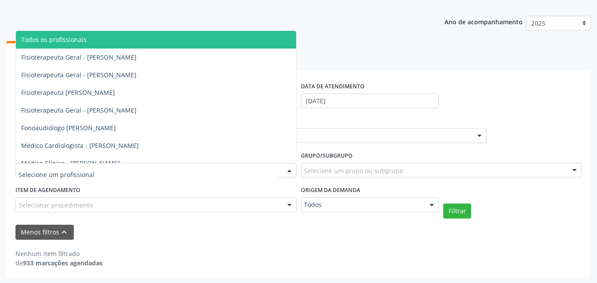
click at [155, 40] on span "Todos os profissionais" at bounding box center [156, 40] width 280 height 18
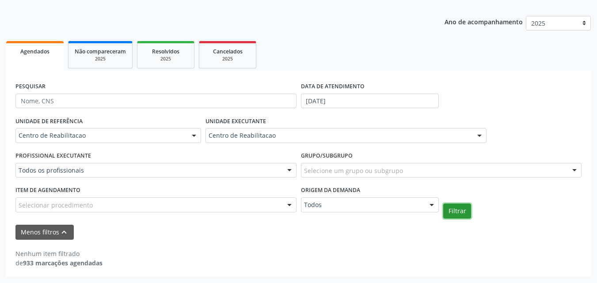
click at [456, 212] on button "Filtrar" at bounding box center [457, 211] width 28 height 15
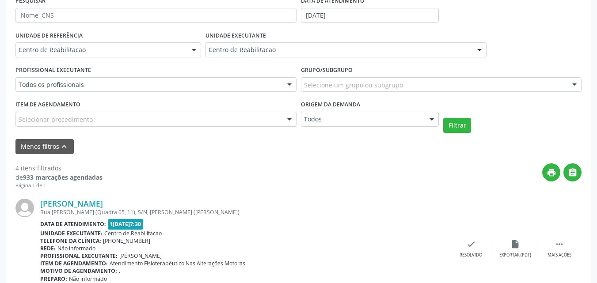
scroll to position [135, 0]
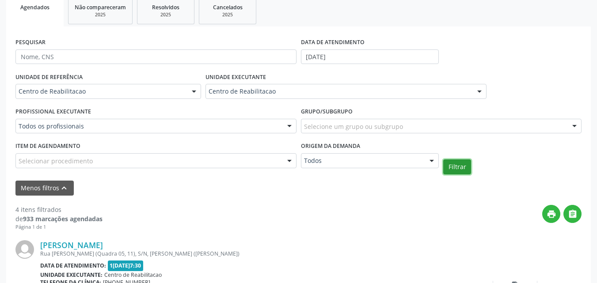
click at [462, 164] on button "Filtrar" at bounding box center [457, 166] width 28 height 15
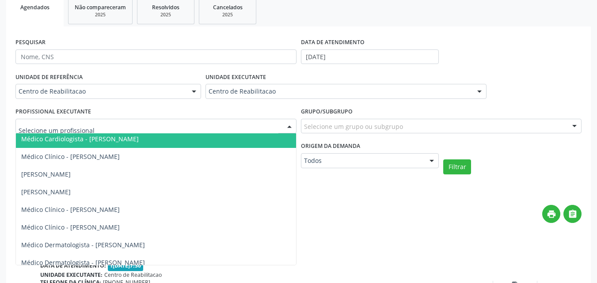
scroll to position [132, 0]
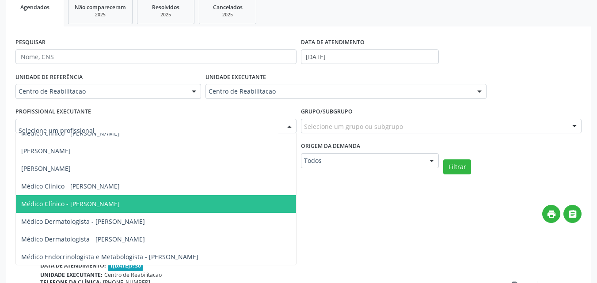
click at [159, 200] on span "Médico Clínico - [PERSON_NAME]" at bounding box center [156, 204] width 280 height 18
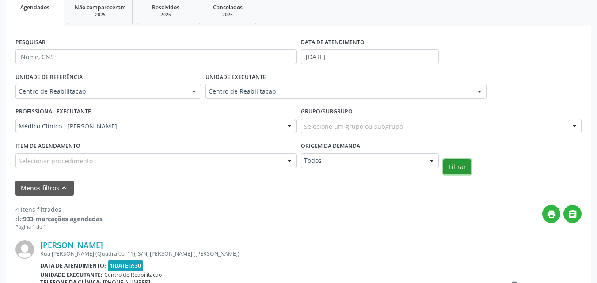
click at [450, 166] on button "Filtrar" at bounding box center [457, 166] width 28 height 15
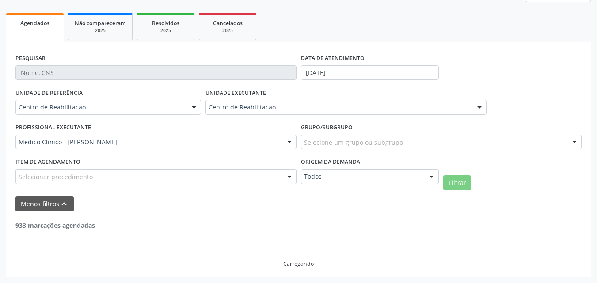
scroll to position [91, 0]
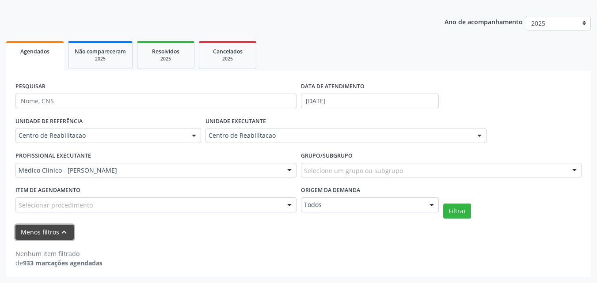
click at [63, 233] on icon "keyboard_arrow_up" at bounding box center [64, 232] width 10 height 10
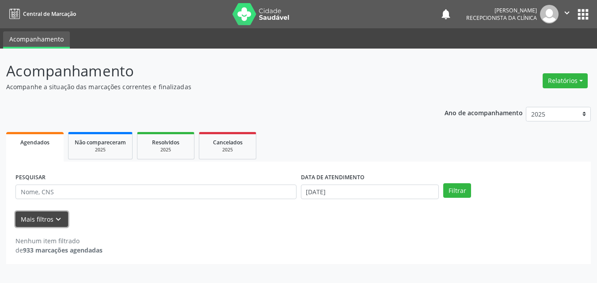
scroll to position [0, 0]
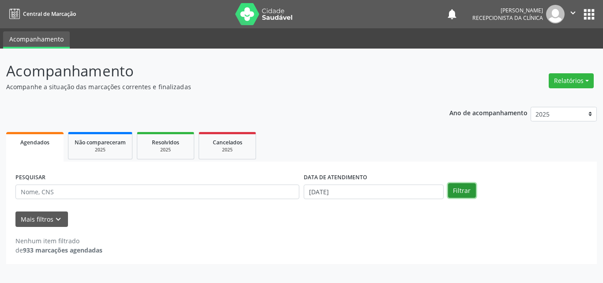
click at [466, 190] on button "Filtrar" at bounding box center [462, 190] width 28 height 15
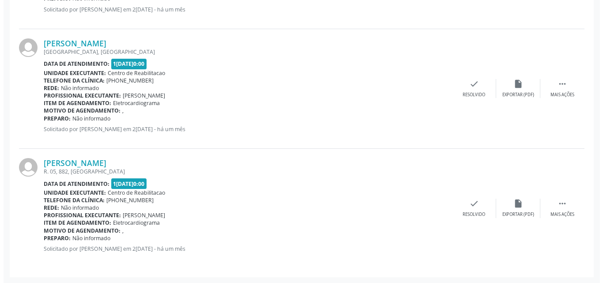
scroll to position [1670, 0]
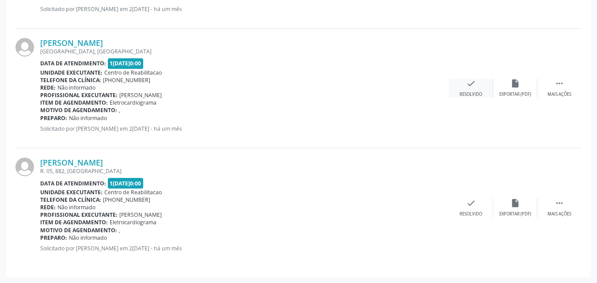
click at [473, 83] on icon "check" at bounding box center [471, 84] width 10 height 10
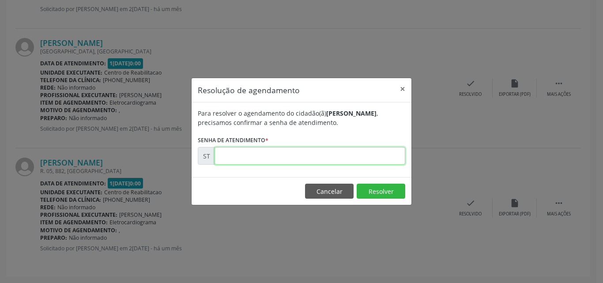
click at [232, 156] on input "text" at bounding box center [310, 156] width 191 height 18
type input "00019647"
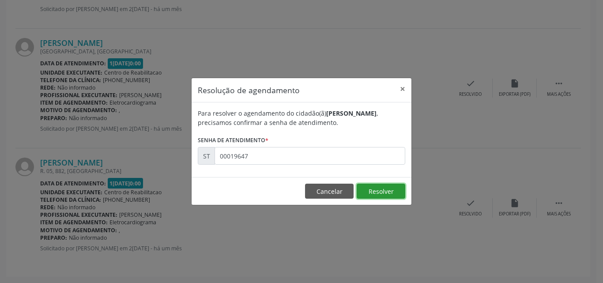
click at [380, 192] on button "Resolver" at bounding box center [381, 191] width 49 height 15
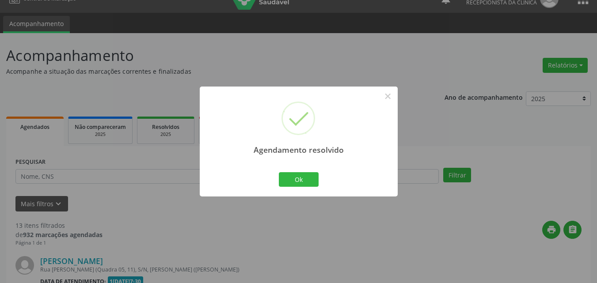
scroll to position [1550, 0]
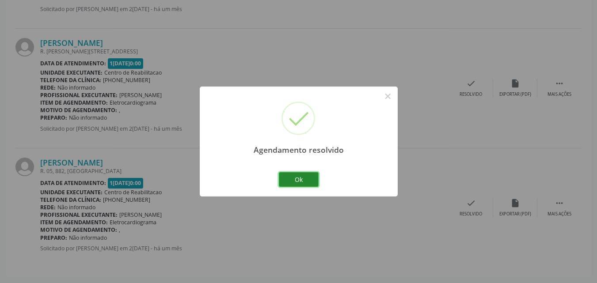
click at [310, 179] on button "Ok" at bounding box center [299, 179] width 40 height 15
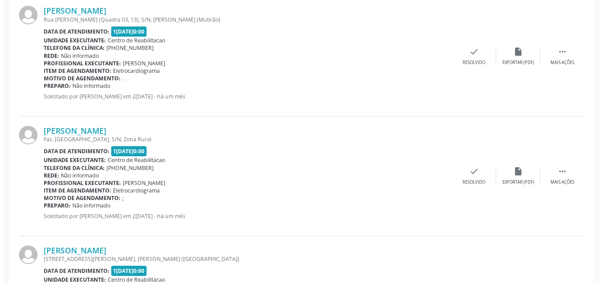
scroll to position [1197, 0]
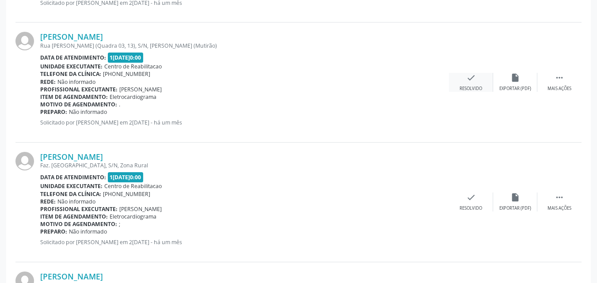
click at [469, 78] on icon "check" at bounding box center [471, 78] width 10 height 10
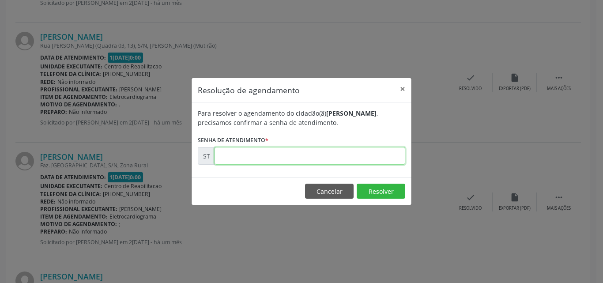
click at [233, 156] on input "text" at bounding box center [310, 156] width 191 height 18
type input "00018823"
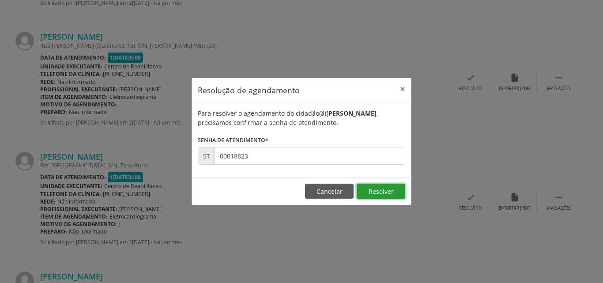
click at [369, 190] on button "Resolver" at bounding box center [381, 191] width 49 height 15
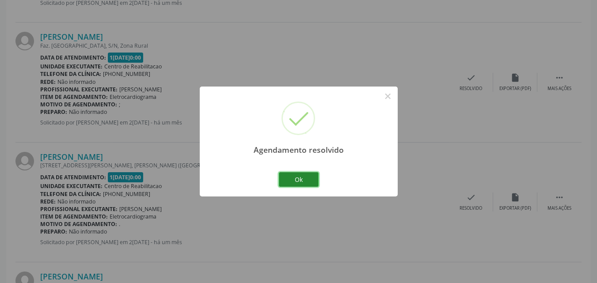
click at [312, 178] on button "Ok" at bounding box center [299, 179] width 40 height 15
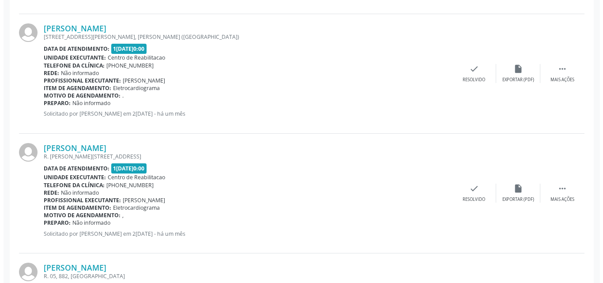
scroll to position [1330, 0]
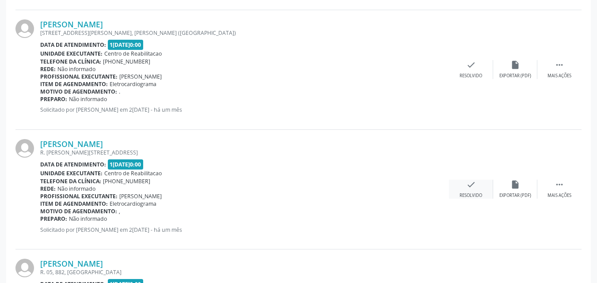
click at [468, 184] on icon "check" at bounding box center [471, 185] width 10 height 10
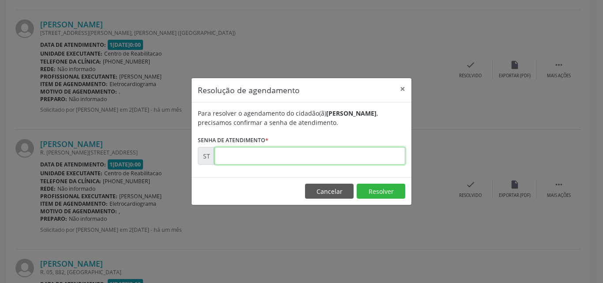
click at [241, 155] on input "text" at bounding box center [310, 156] width 191 height 18
type input "00019646"
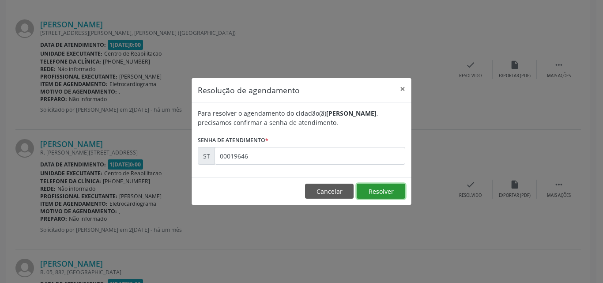
click at [378, 197] on button "Resolver" at bounding box center [381, 191] width 49 height 15
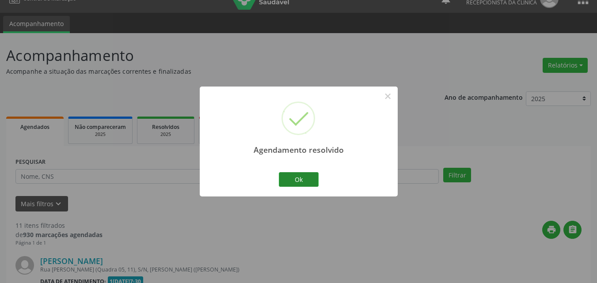
scroll to position [1311, 0]
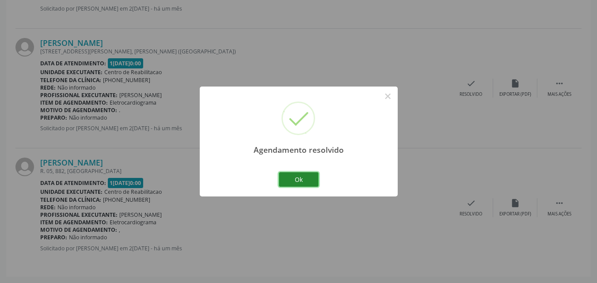
click at [302, 178] on button "Ok" at bounding box center [299, 179] width 40 height 15
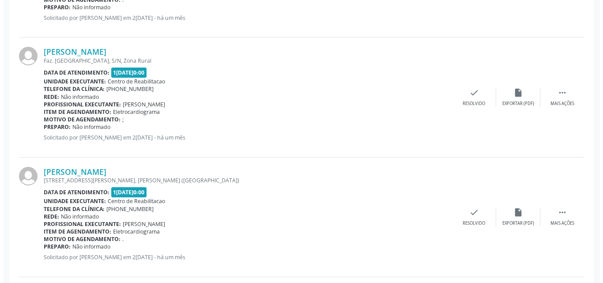
scroll to position [1179, 0]
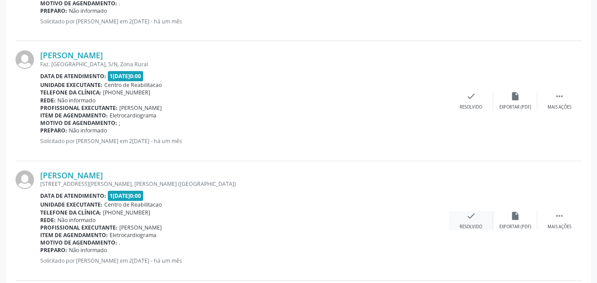
click at [469, 213] on icon "check" at bounding box center [471, 216] width 10 height 10
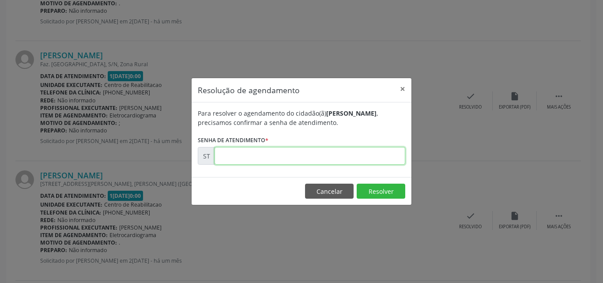
click at [227, 155] on input "text" at bounding box center [310, 156] width 191 height 18
type input "00018830"
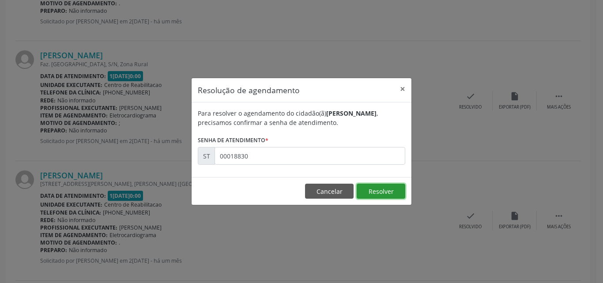
click at [383, 192] on button "Resolver" at bounding box center [381, 191] width 49 height 15
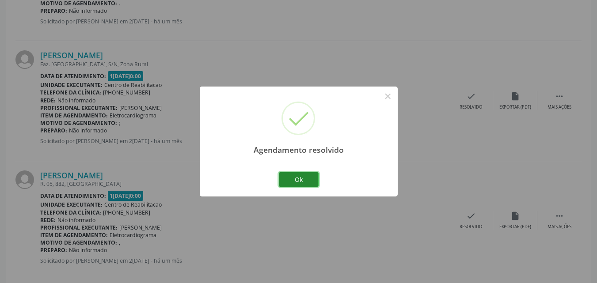
click at [305, 178] on button "Ok" at bounding box center [299, 179] width 40 height 15
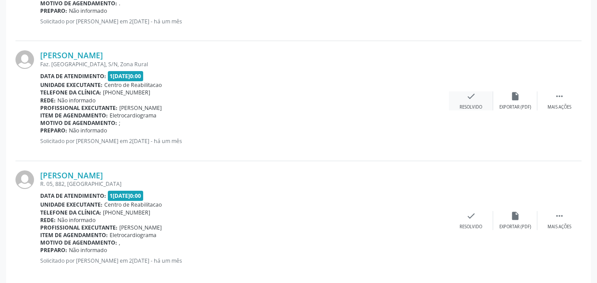
click at [473, 96] on icon "check" at bounding box center [471, 96] width 10 height 10
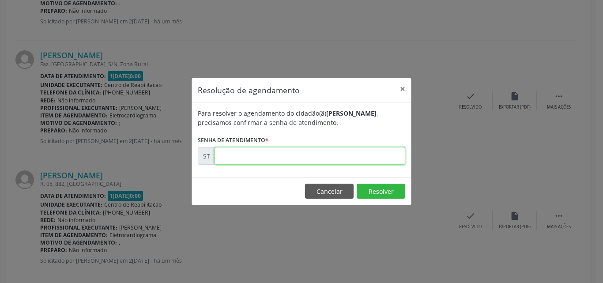
click at [242, 153] on input "text" at bounding box center [310, 156] width 191 height 18
type input "00018826"
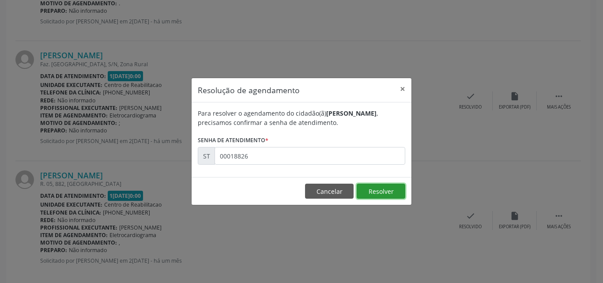
click at [376, 189] on button "Resolver" at bounding box center [381, 191] width 49 height 15
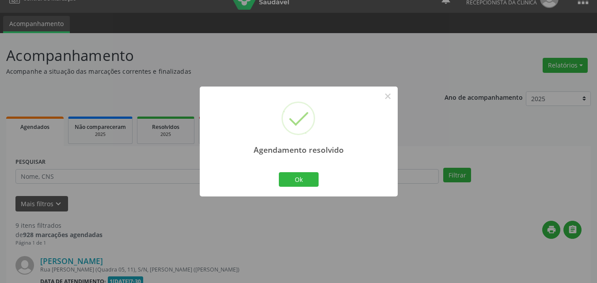
scroll to position [1072, 0]
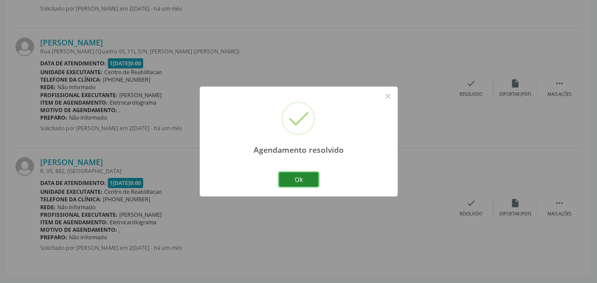
click at [305, 179] on button "Ok" at bounding box center [299, 179] width 40 height 15
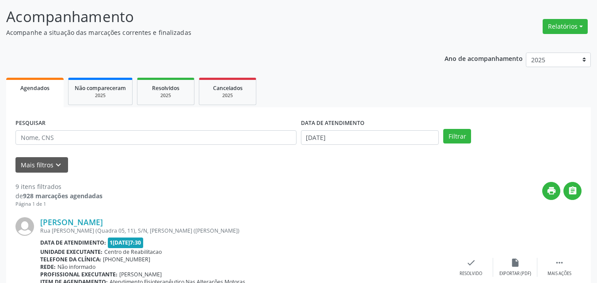
scroll to position [0, 0]
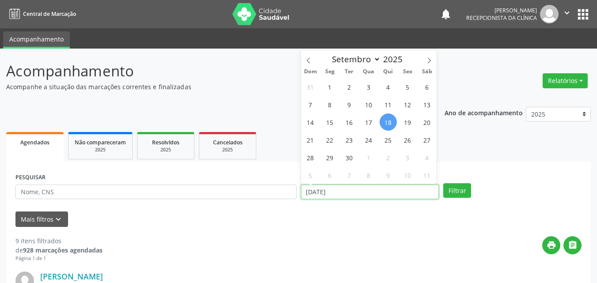
click at [350, 189] on input "[DATE]" at bounding box center [370, 192] width 138 height 15
click at [368, 138] on span "24" at bounding box center [368, 139] width 17 height 17
type input "2[DATE]"
click at [368, 138] on span "24" at bounding box center [368, 139] width 17 height 17
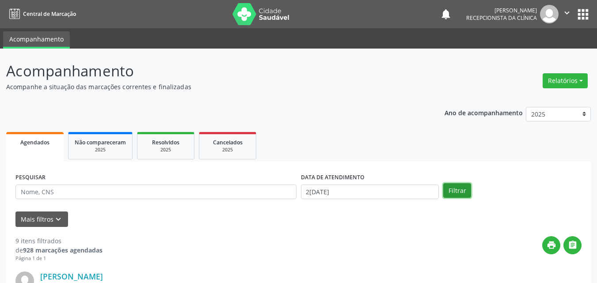
click at [459, 188] on button "Filtrar" at bounding box center [457, 190] width 28 height 15
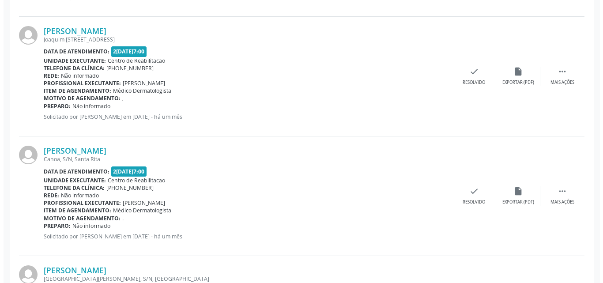
scroll to position [486, 0]
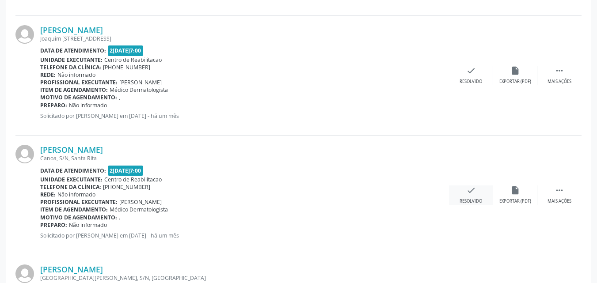
click at [469, 189] on icon "check" at bounding box center [471, 190] width 10 height 10
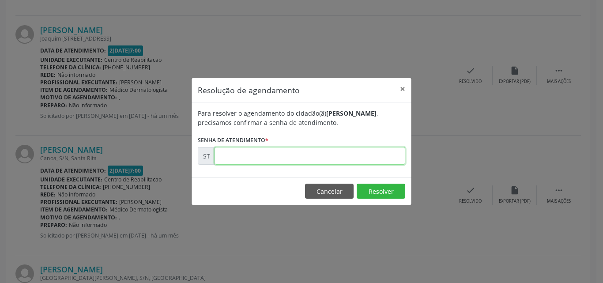
click at [238, 151] on input "text" at bounding box center [310, 156] width 191 height 18
type input "00020825"
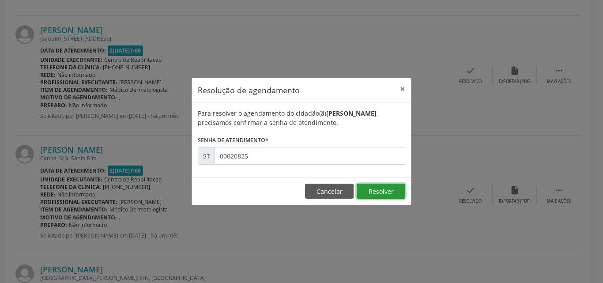
click at [380, 190] on button "Resolver" at bounding box center [381, 191] width 49 height 15
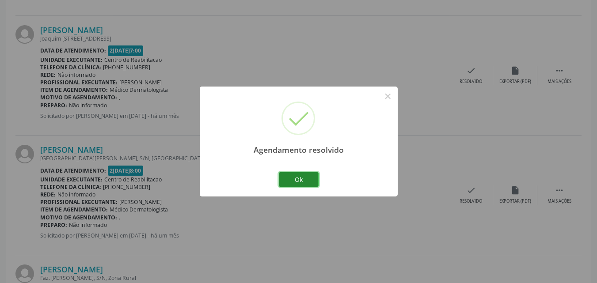
click at [296, 175] on button "Ok" at bounding box center [299, 179] width 40 height 15
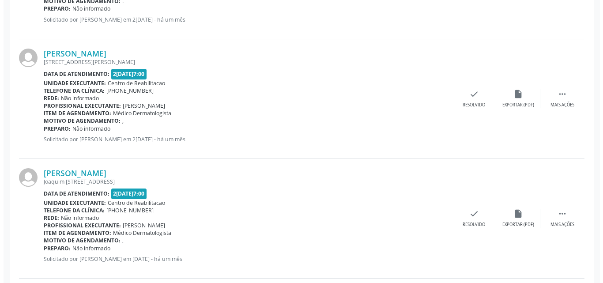
scroll to position [309, 0]
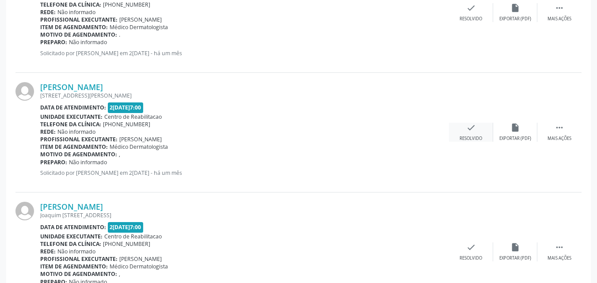
click at [470, 128] on icon "check" at bounding box center [471, 128] width 10 height 10
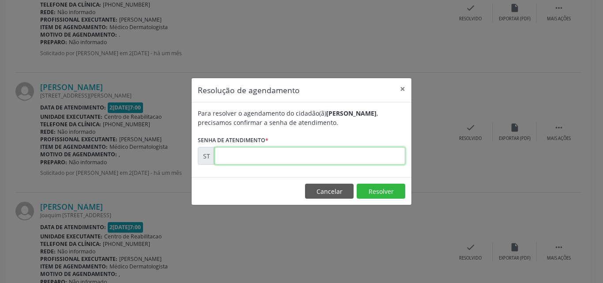
click at [223, 155] on input "text" at bounding box center [310, 156] width 191 height 18
type input "00020198"
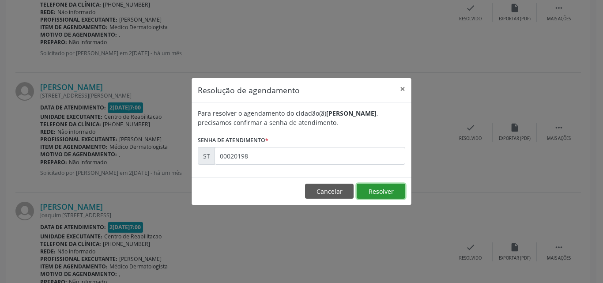
click at [370, 185] on button "Resolver" at bounding box center [381, 191] width 49 height 15
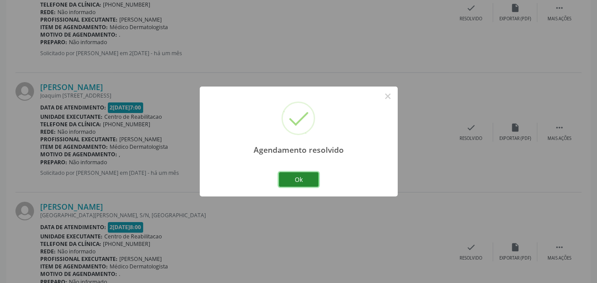
click at [296, 178] on button "Ok" at bounding box center [299, 179] width 40 height 15
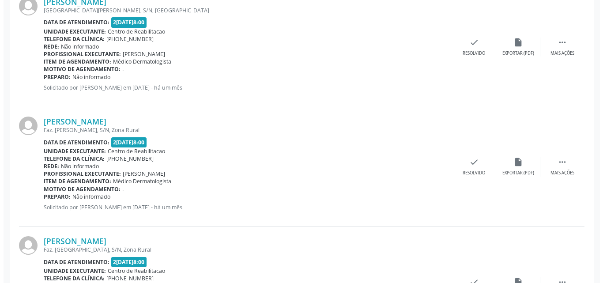
scroll to position [491, 0]
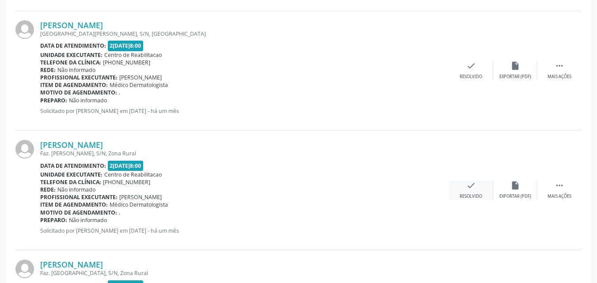
click at [470, 185] on icon "check" at bounding box center [471, 186] width 10 height 10
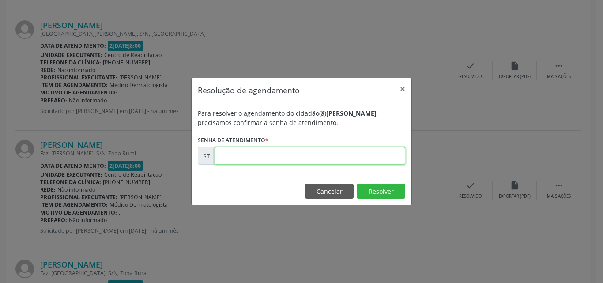
click at [241, 153] on input "text" at bounding box center [310, 156] width 191 height 18
type input "00021011"
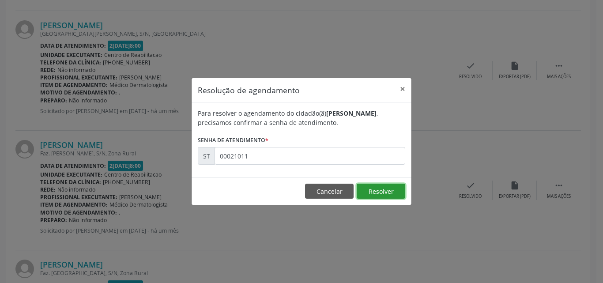
click at [378, 190] on button "Resolver" at bounding box center [381, 191] width 49 height 15
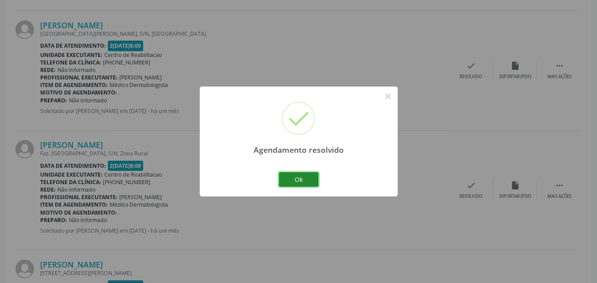
click at [306, 179] on button "Ok" at bounding box center [299, 179] width 40 height 15
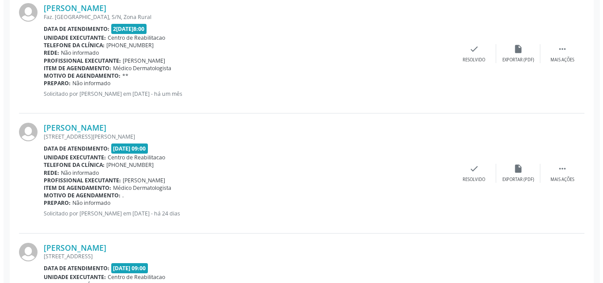
scroll to position [1109, 0]
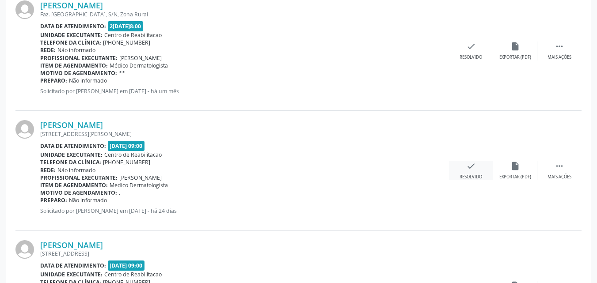
click at [470, 166] on icon "check" at bounding box center [471, 166] width 10 height 10
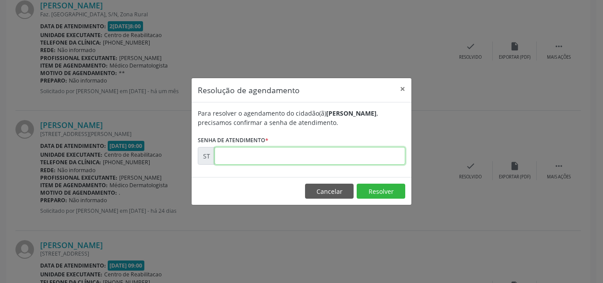
click at [246, 158] on input "text" at bounding box center [310, 156] width 191 height 18
type input "00021473"
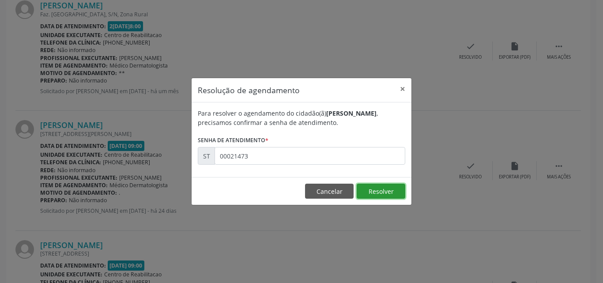
click at [366, 187] on button "Resolver" at bounding box center [381, 191] width 49 height 15
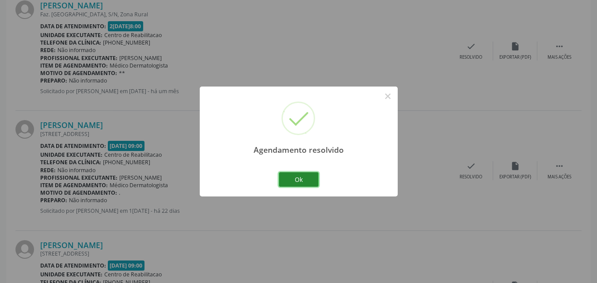
click at [308, 178] on button "Ok" at bounding box center [299, 179] width 40 height 15
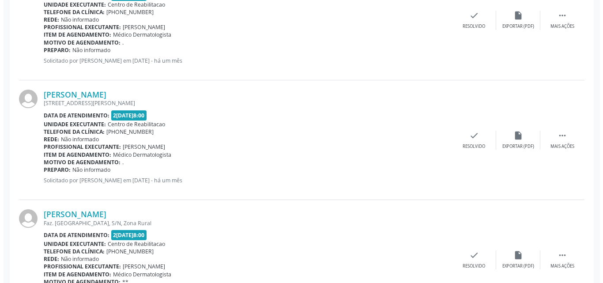
scroll to position [623, 0]
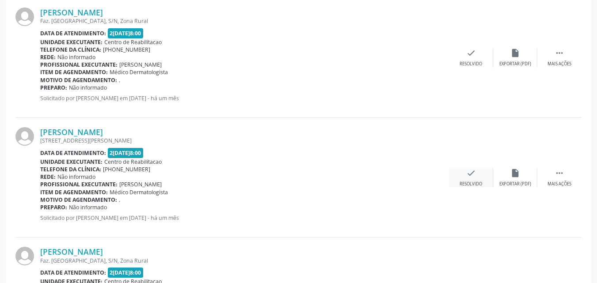
click at [472, 173] on icon "check" at bounding box center [471, 173] width 10 height 10
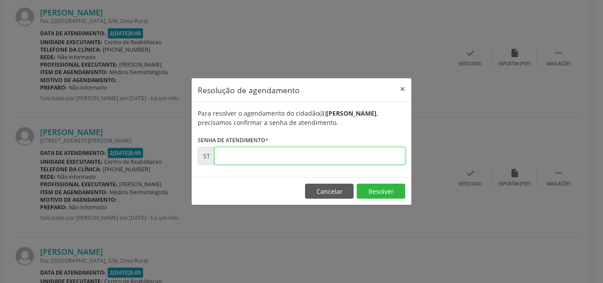
click at [233, 153] on input "text" at bounding box center [310, 156] width 191 height 18
type input "00021087"
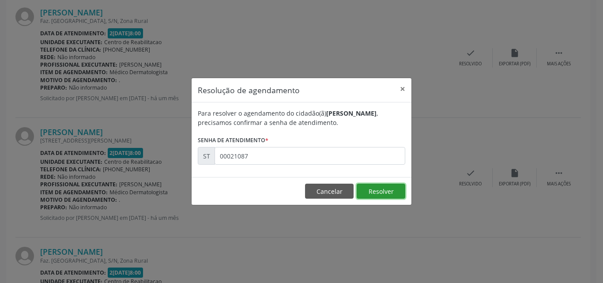
click at [384, 189] on button "Resolver" at bounding box center [381, 191] width 49 height 15
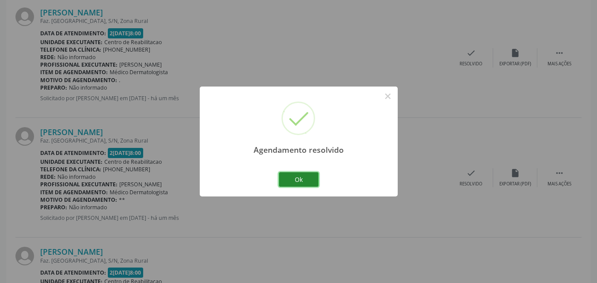
click at [310, 176] on button "Ok" at bounding box center [299, 179] width 40 height 15
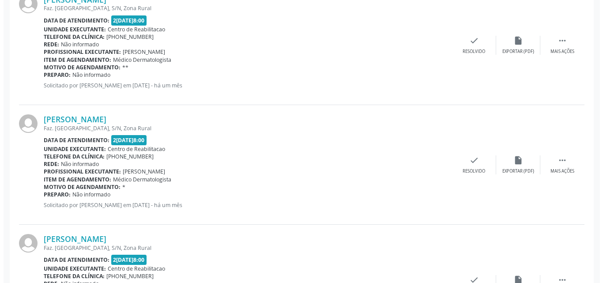
scroll to position [888, 0]
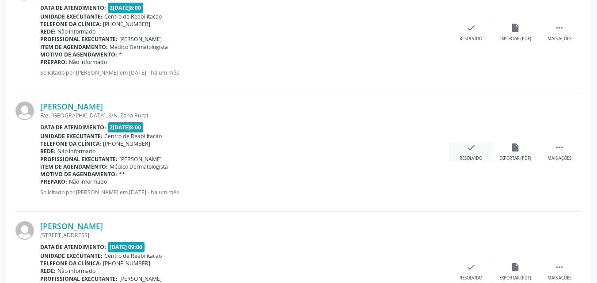
click at [468, 145] on icon "check" at bounding box center [471, 148] width 10 height 10
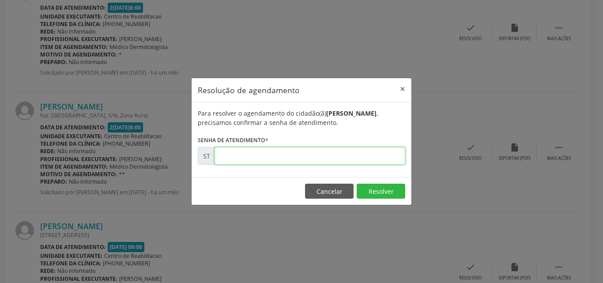
click at [231, 159] on input "text" at bounding box center [310, 156] width 191 height 18
type input "00021271"
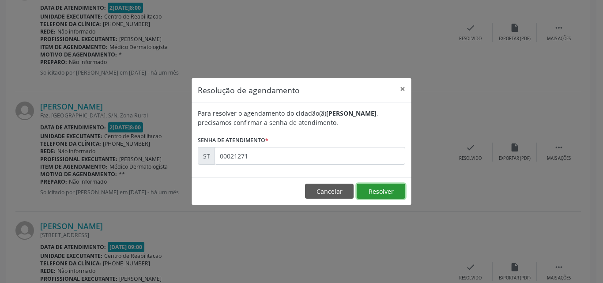
click at [374, 189] on button "Resolver" at bounding box center [381, 191] width 49 height 15
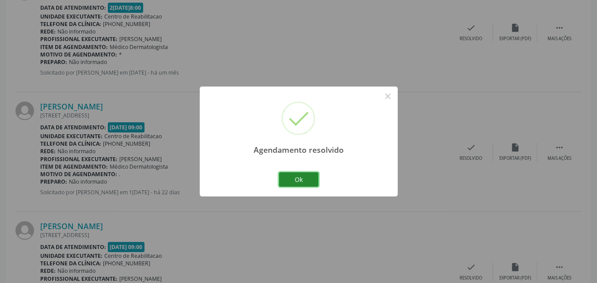
click at [306, 179] on button "Ok" at bounding box center [299, 179] width 40 height 15
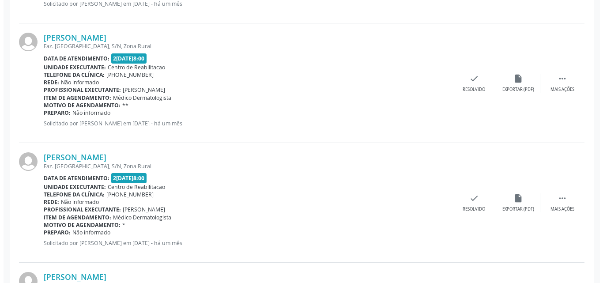
scroll to position [667, 0]
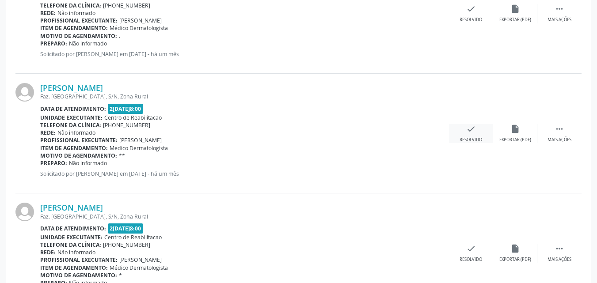
click at [468, 128] on icon "check" at bounding box center [471, 129] width 10 height 10
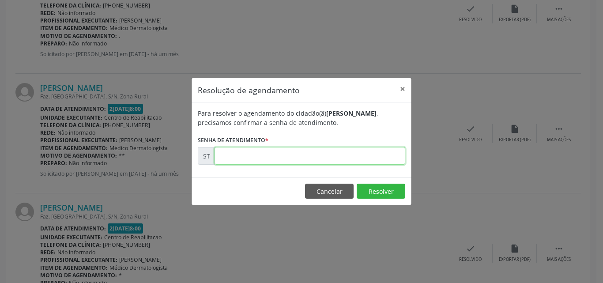
click at [243, 155] on input "text" at bounding box center [310, 156] width 191 height 18
type input "00021268"
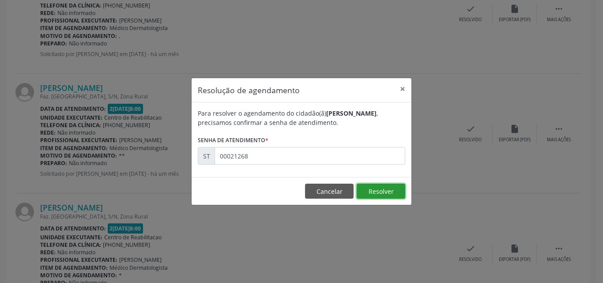
click at [370, 192] on button "Resolver" at bounding box center [381, 191] width 49 height 15
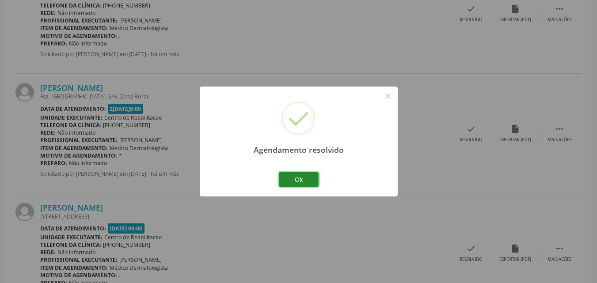
click at [310, 178] on button "Ok" at bounding box center [299, 179] width 40 height 15
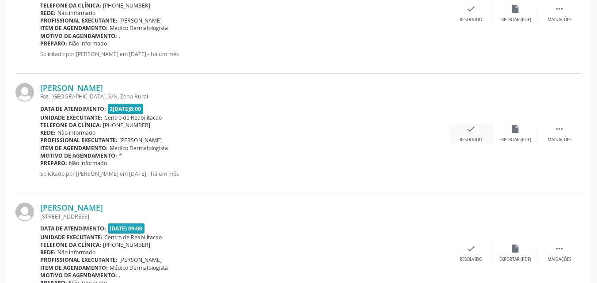
click at [465, 128] on div "check Resolvido" at bounding box center [471, 133] width 44 height 19
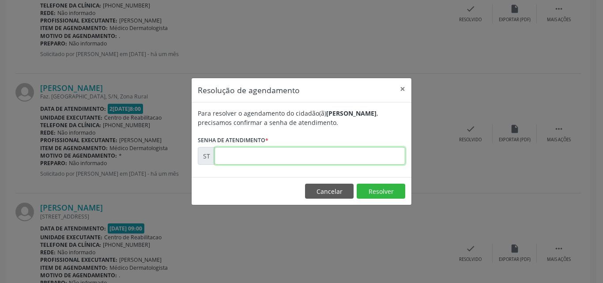
click at [235, 156] on input "text" at bounding box center [310, 156] width 191 height 18
type input "00021269"
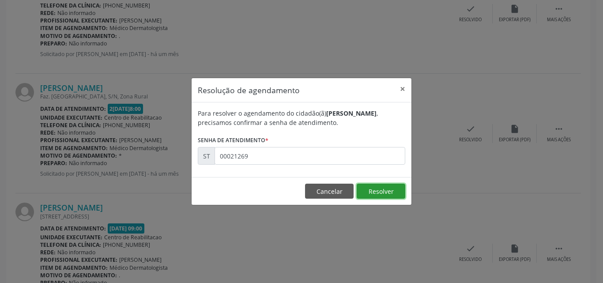
click at [379, 188] on button "Resolver" at bounding box center [381, 191] width 49 height 15
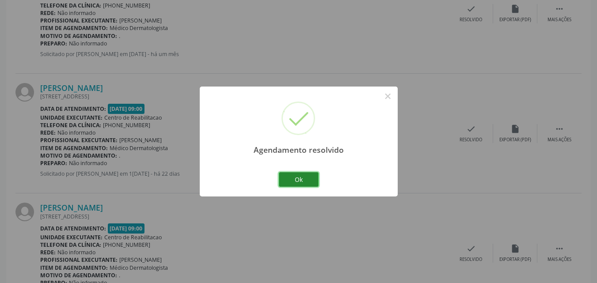
click at [299, 178] on button "Ok" at bounding box center [299, 179] width 40 height 15
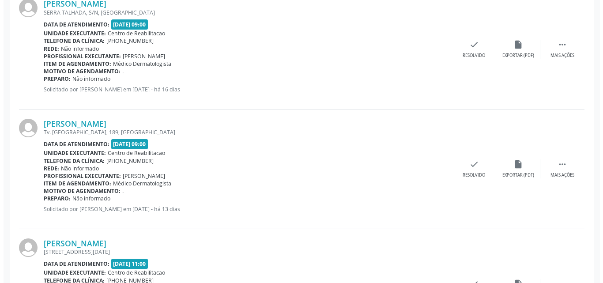
scroll to position [1223, 0]
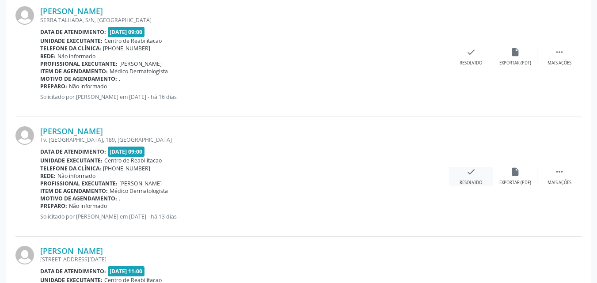
click at [469, 170] on icon "check" at bounding box center [471, 172] width 10 height 10
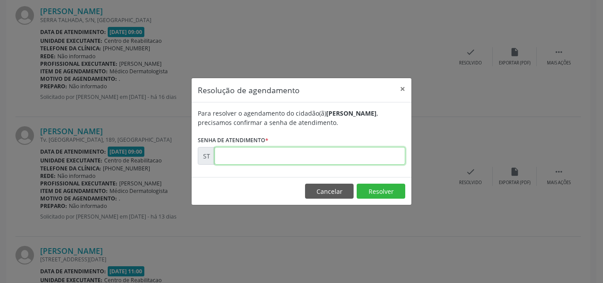
click at [242, 157] on input "text" at bounding box center [310, 156] width 191 height 18
type input "00022976"
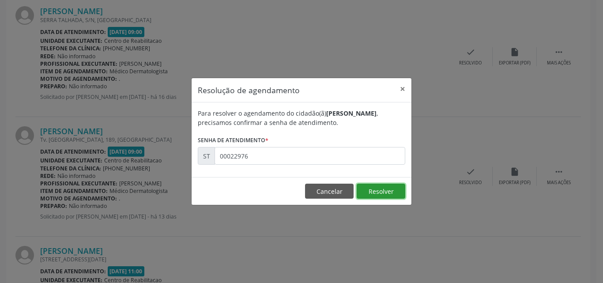
click at [380, 191] on button "Resolver" at bounding box center [381, 191] width 49 height 15
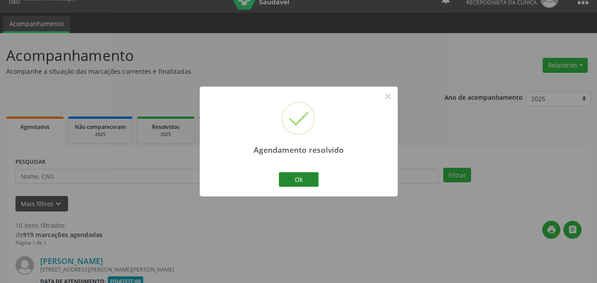
scroll to position [1191, 0]
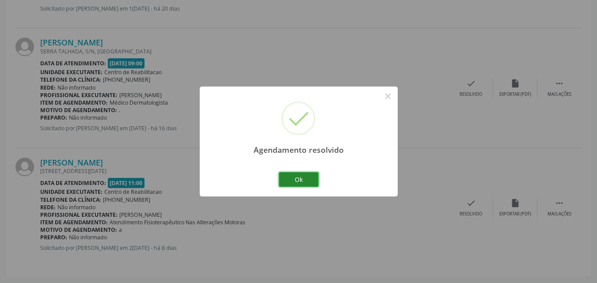
click at [303, 177] on button "Ok" at bounding box center [299, 179] width 40 height 15
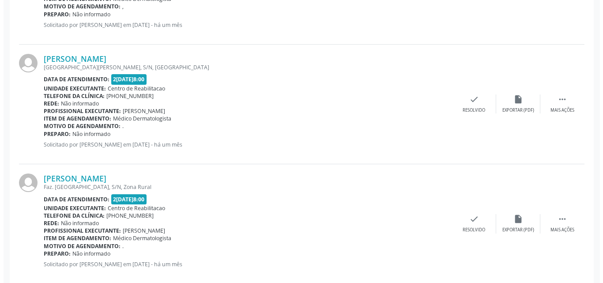
scroll to position [397, 0]
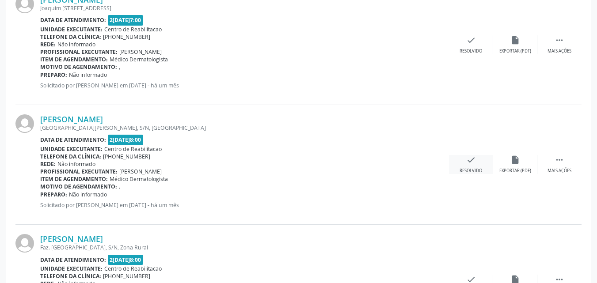
click at [472, 161] on icon "check" at bounding box center [471, 160] width 10 height 10
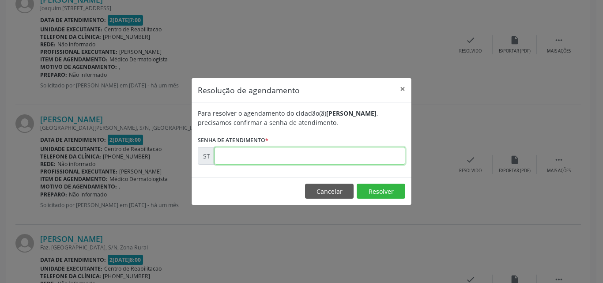
click at [238, 155] on input "text" at bounding box center [310, 156] width 191 height 18
type input "00020828"
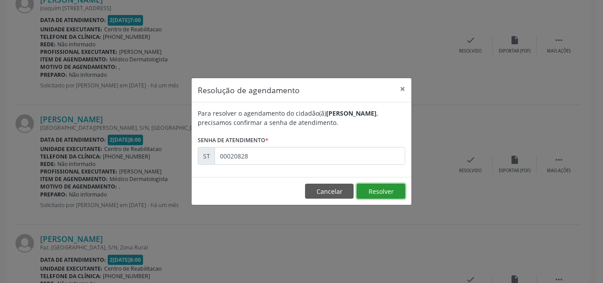
click at [383, 190] on button "Resolver" at bounding box center [381, 191] width 49 height 15
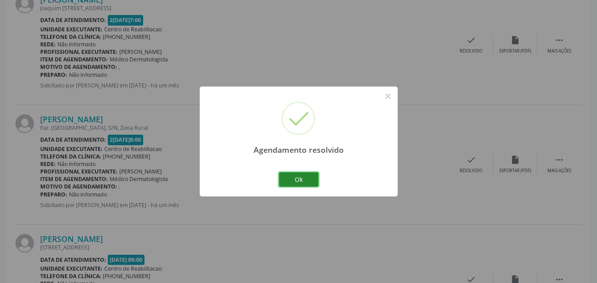
click at [304, 177] on button "Ok" at bounding box center [299, 179] width 40 height 15
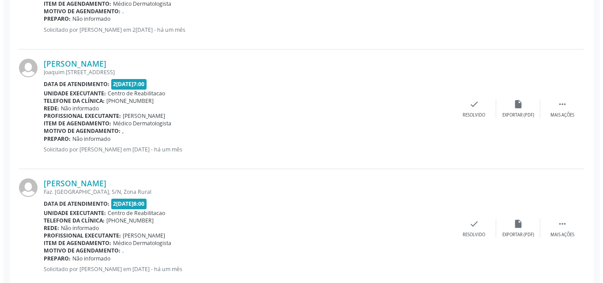
scroll to position [321, 0]
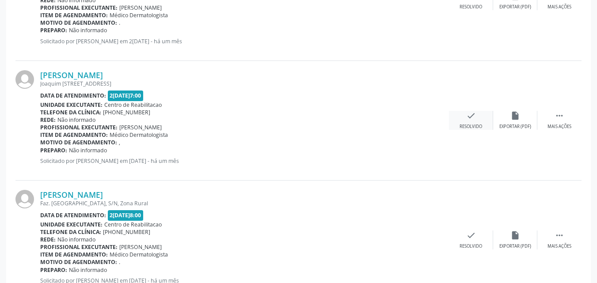
click at [472, 117] on icon "check" at bounding box center [471, 116] width 10 height 10
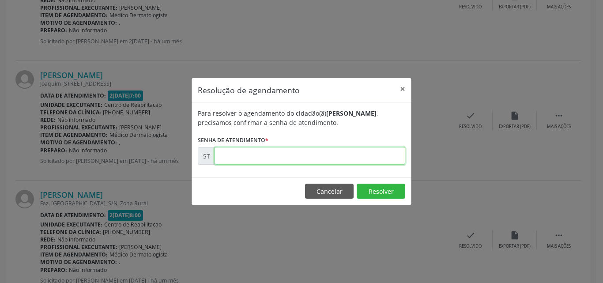
click at [248, 151] on input "text" at bounding box center [310, 156] width 191 height 18
type input "00020788"
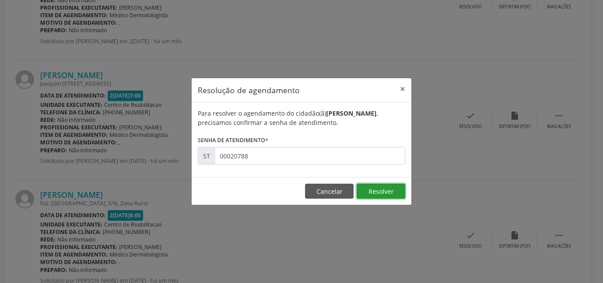
click at [392, 189] on button "Resolver" at bounding box center [381, 191] width 49 height 15
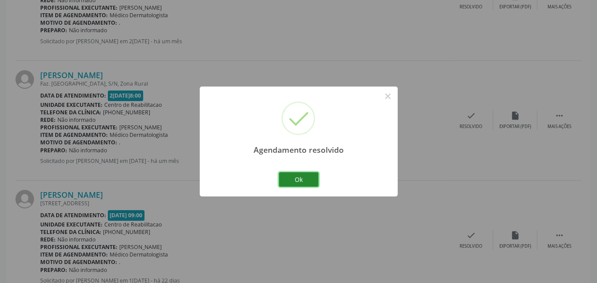
click at [309, 181] on button "Ok" at bounding box center [299, 179] width 40 height 15
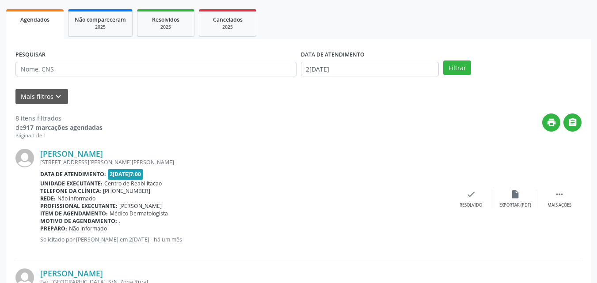
scroll to position [100, 0]
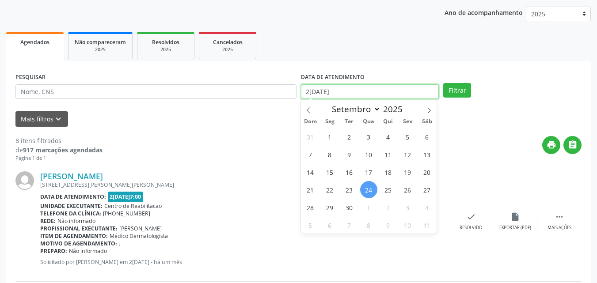
click at [312, 90] on input "2[DATE]" at bounding box center [370, 91] width 138 height 15
click at [351, 171] on span "16" at bounding box center [348, 171] width 17 height 17
type input "1[DATE]"
click at [351, 171] on span "16" at bounding box center [348, 171] width 17 height 17
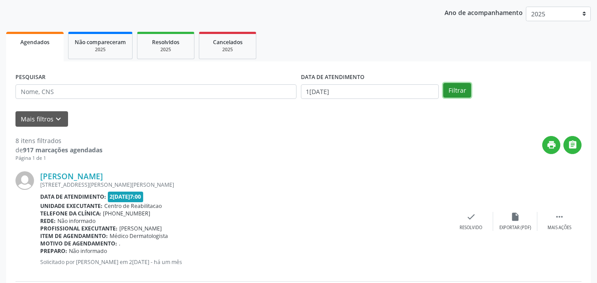
click at [457, 91] on button "Filtrar" at bounding box center [457, 90] width 28 height 15
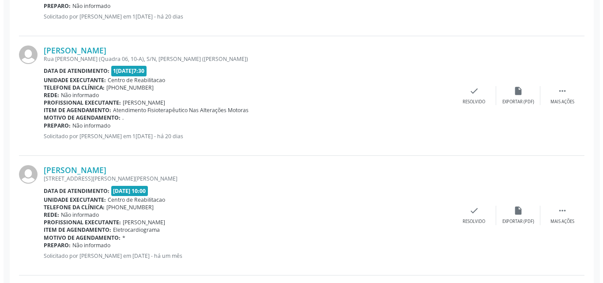
scroll to position [498, 0]
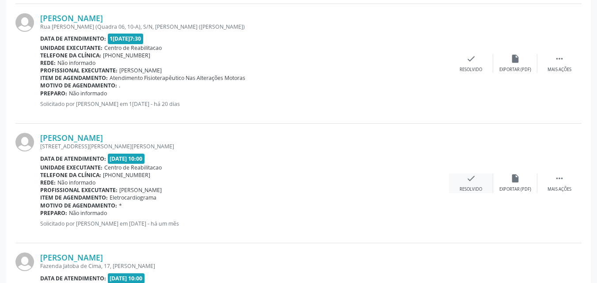
click at [471, 178] on icon "check" at bounding box center [471, 179] width 10 height 10
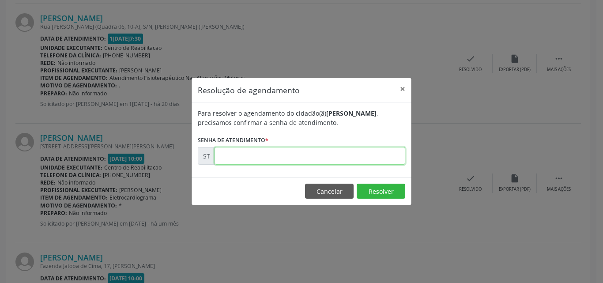
click at [228, 159] on input "text" at bounding box center [310, 156] width 191 height 18
type input "00020427"
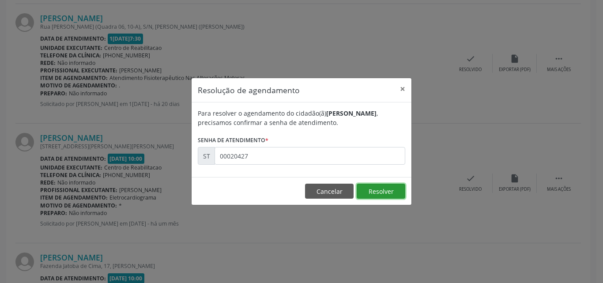
click at [381, 190] on button "Resolver" at bounding box center [381, 191] width 49 height 15
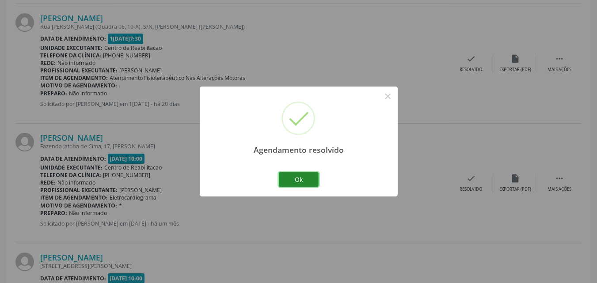
click at [307, 175] on button "Ok" at bounding box center [299, 179] width 40 height 15
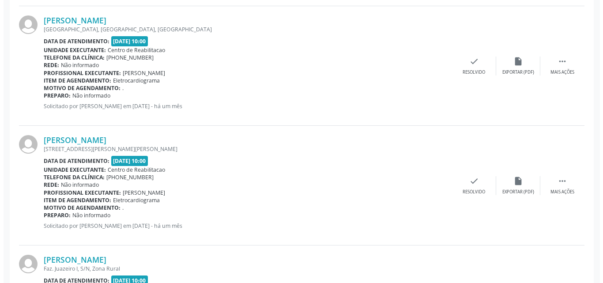
scroll to position [983, 0]
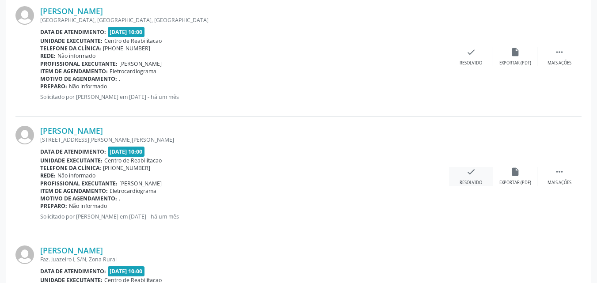
click at [472, 170] on icon "check" at bounding box center [471, 172] width 10 height 10
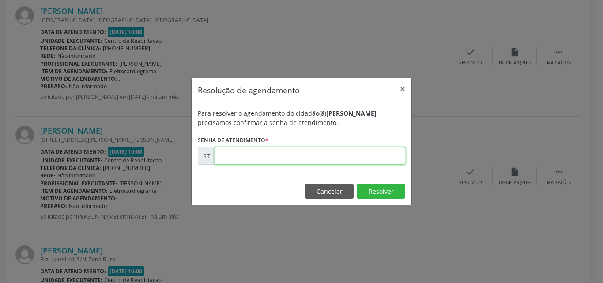
click at [233, 153] on input "text" at bounding box center [310, 156] width 191 height 18
type input "00020926"
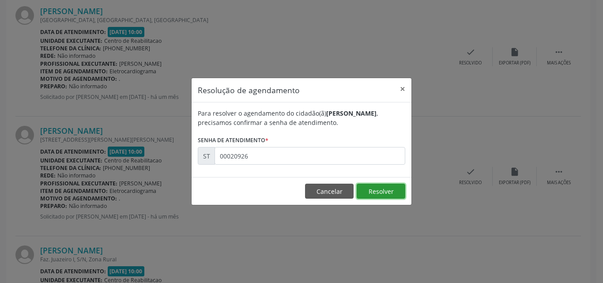
click at [378, 185] on button "Resolver" at bounding box center [381, 191] width 49 height 15
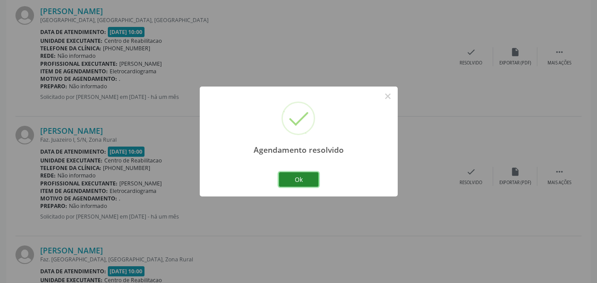
click at [310, 179] on button "Ok" at bounding box center [299, 179] width 40 height 15
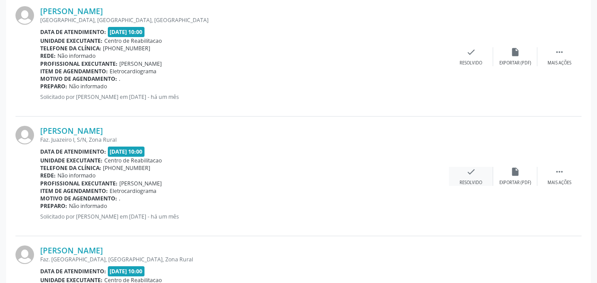
click at [468, 170] on icon "check" at bounding box center [471, 172] width 10 height 10
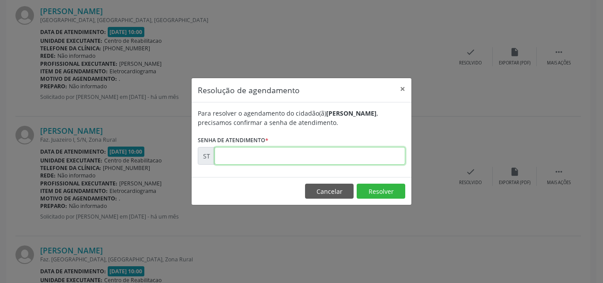
click at [235, 156] on input "text" at bounding box center [310, 156] width 191 height 18
type input "00021009"
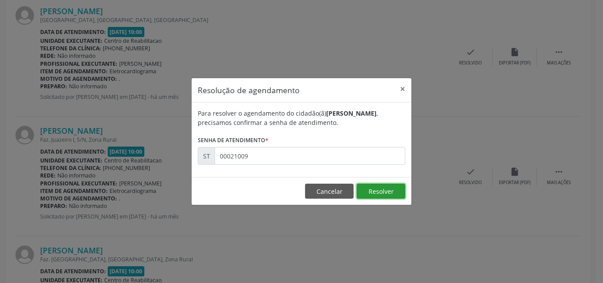
click at [382, 187] on button "Resolver" at bounding box center [381, 191] width 49 height 15
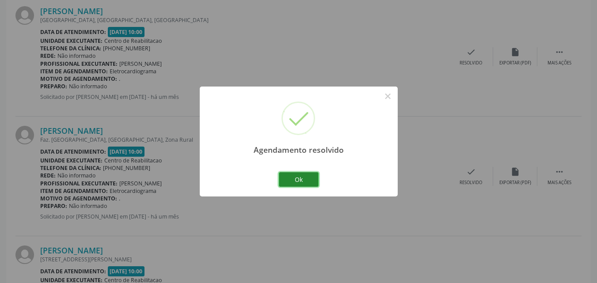
click at [302, 175] on button "Ok" at bounding box center [299, 179] width 40 height 15
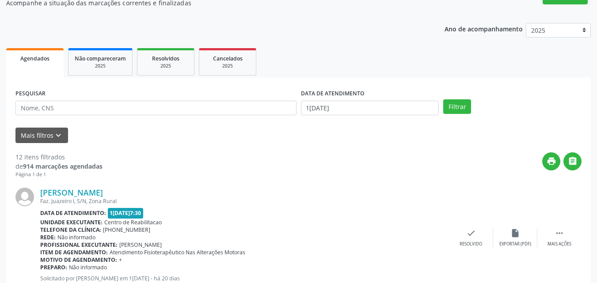
scroll to position [62, 0]
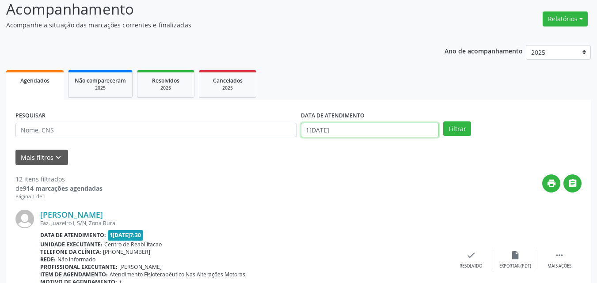
click at [312, 128] on input "1[DATE]" at bounding box center [370, 130] width 138 height 15
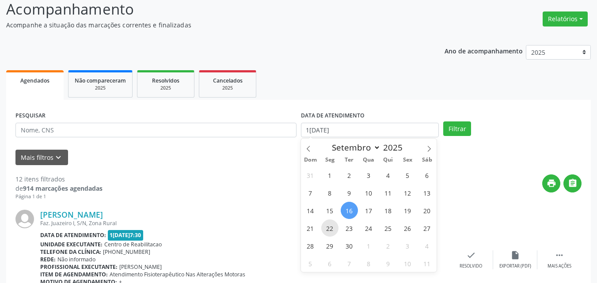
click at [331, 225] on span "22" at bounding box center [329, 227] width 17 height 17
type input "2[DATE]"
click at [331, 225] on span "22" at bounding box center [329, 227] width 17 height 17
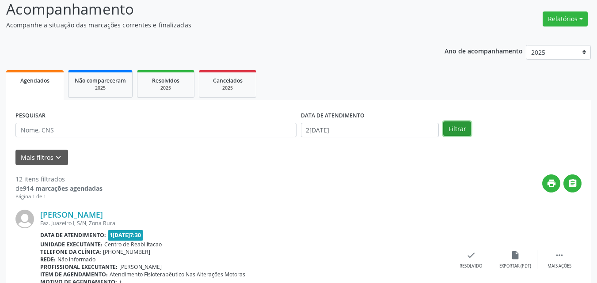
click at [454, 128] on button "Filtrar" at bounding box center [457, 128] width 28 height 15
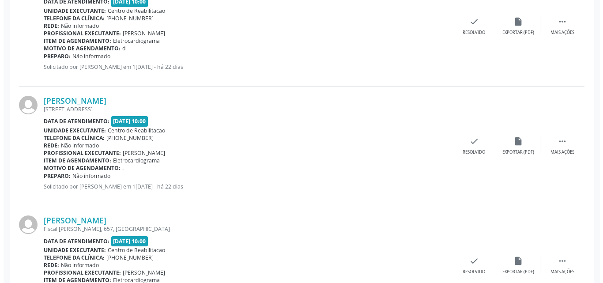
scroll to position [459, 0]
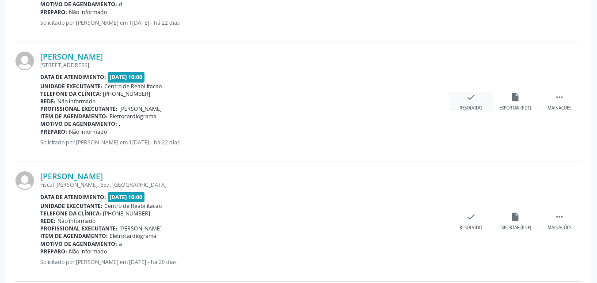
click at [475, 98] on icon "check" at bounding box center [471, 97] width 10 height 10
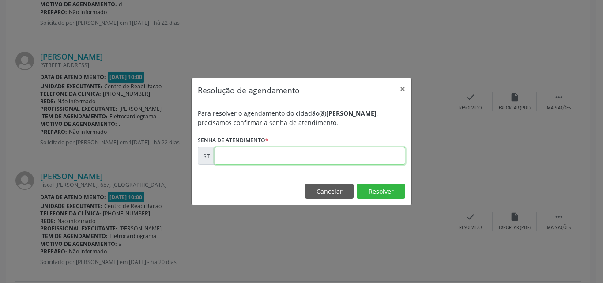
click at [229, 159] on input "text" at bounding box center [310, 156] width 191 height 18
type input "00021636"
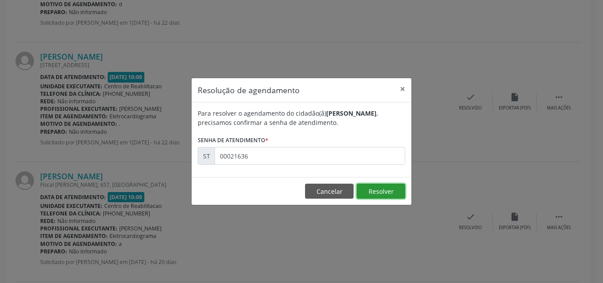
click at [373, 188] on button "Resolver" at bounding box center [381, 191] width 49 height 15
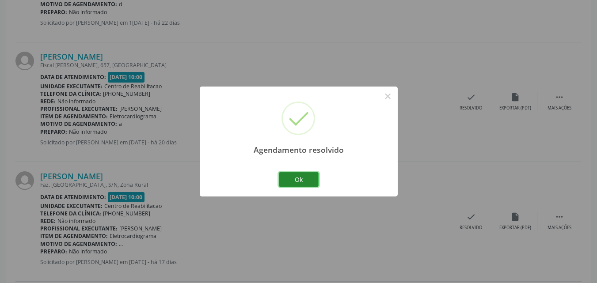
click at [302, 177] on button "Ok" at bounding box center [299, 179] width 40 height 15
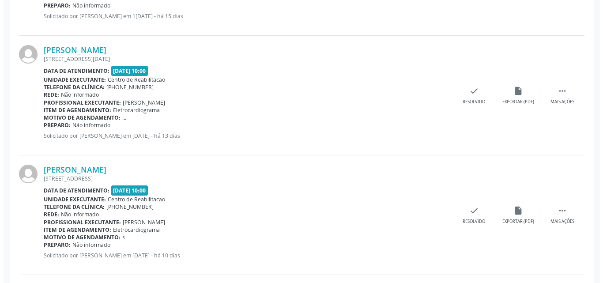
scroll to position [945, 0]
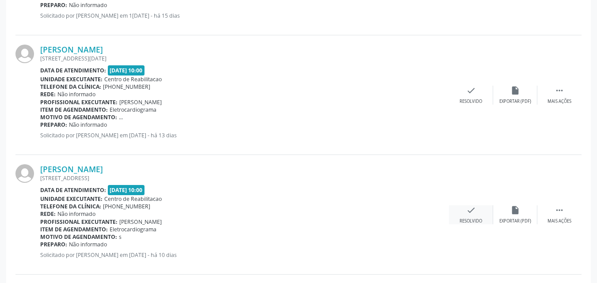
click at [470, 208] on icon "check" at bounding box center [471, 210] width 10 height 10
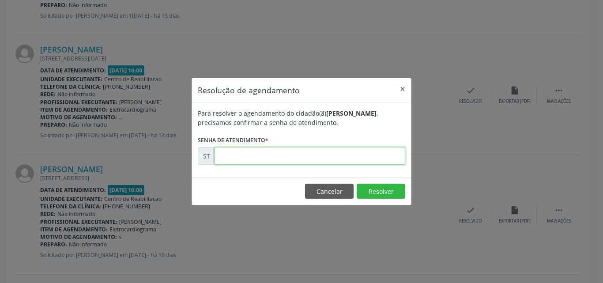
click at [230, 157] on input "text" at bounding box center [310, 156] width 191 height 18
type input "00023060"
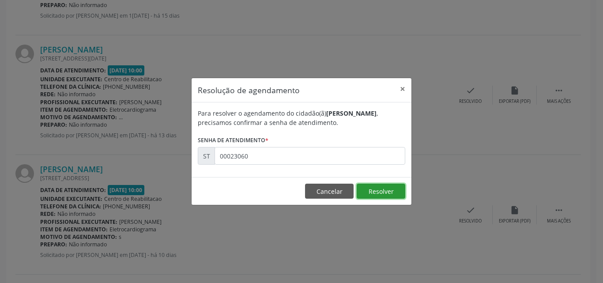
click at [372, 189] on button "Resolver" at bounding box center [381, 191] width 49 height 15
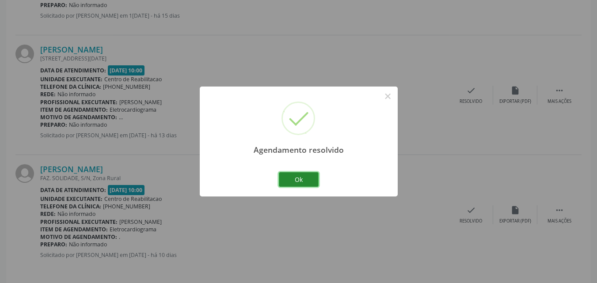
click at [309, 176] on button "Ok" at bounding box center [299, 179] width 40 height 15
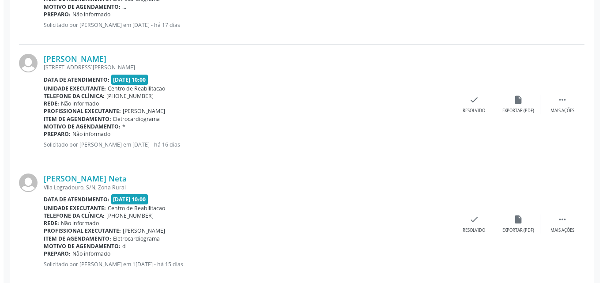
scroll to position [554, 0]
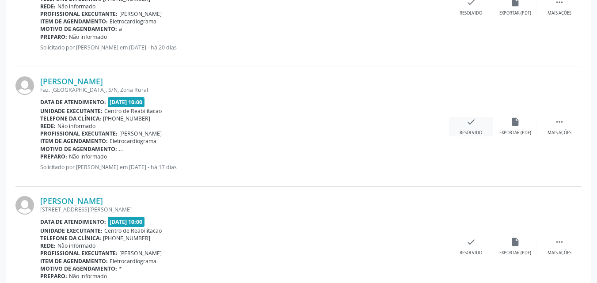
click at [468, 122] on icon "check" at bounding box center [471, 122] width 10 height 10
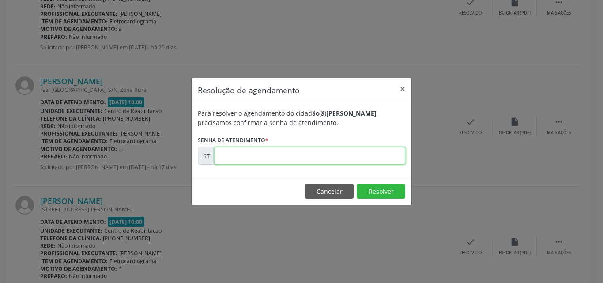
click at [237, 156] on input "text" at bounding box center [310, 156] width 191 height 18
type input "00022299"
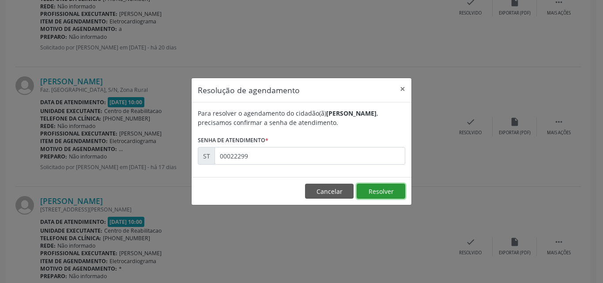
click at [381, 192] on button "Resolver" at bounding box center [381, 191] width 49 height 15
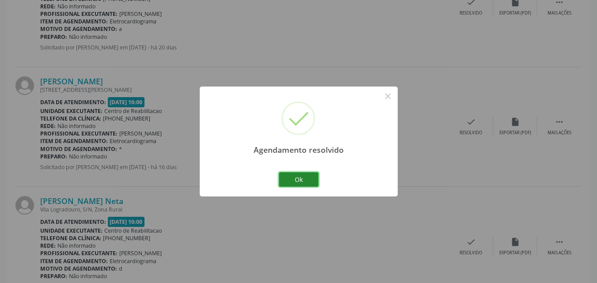
click at [307, 178] on button "Ok" at bounding box center [299, 179] width 40 height 15
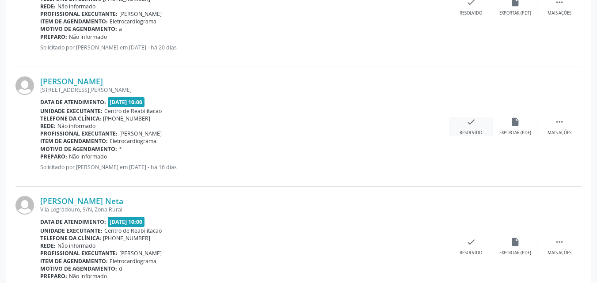
click at [473, 121] on icon "check" at bounding box center [471, 122] width 10 height 10
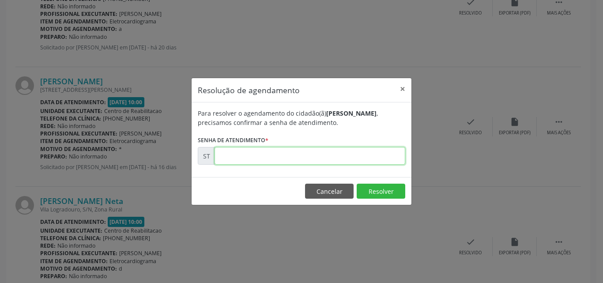
click at [227, 152] on input "text" at bounding box center [310, 156] width 191 height 18
type input "00022355"
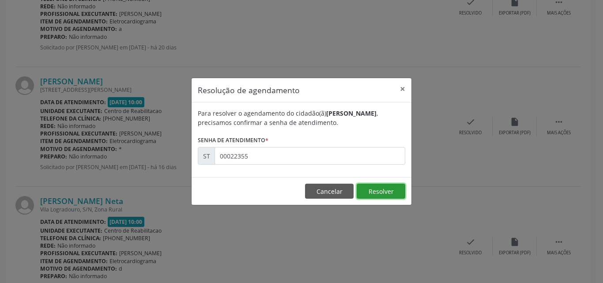
click at [375, 189] on button "Resolver" at bounding box center [381, 191] width 49 height 15
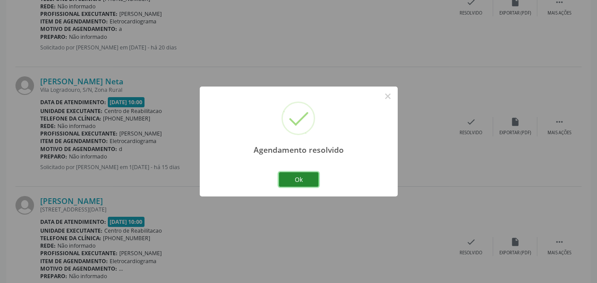
click at [307, 179] on button "Ok" at bounding box center [299, 179] width 40 height 15
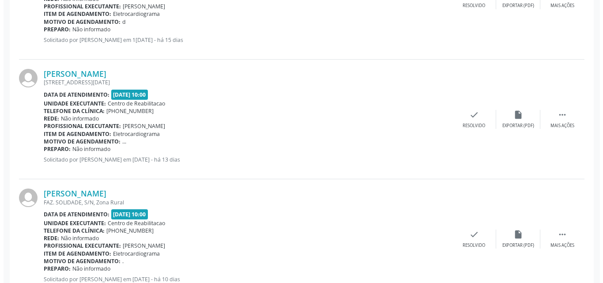
scroll to position [687, 0]
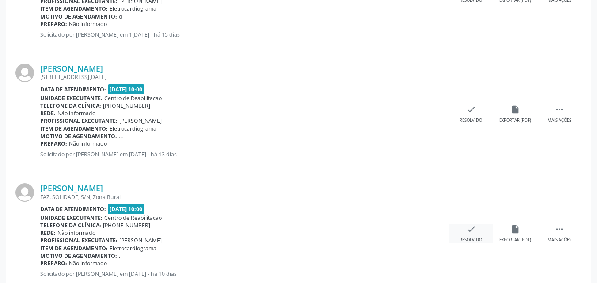
click at [472, 229] on icon "check" at bounding box center [471, 229] width 10 height 10
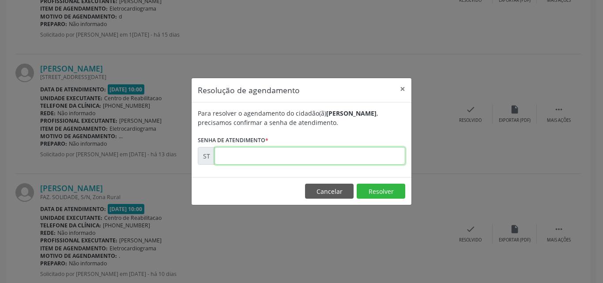
click at [232, 158] on input "text" at bounding box center [310, 156] width 191 height 18
type input "00023110"
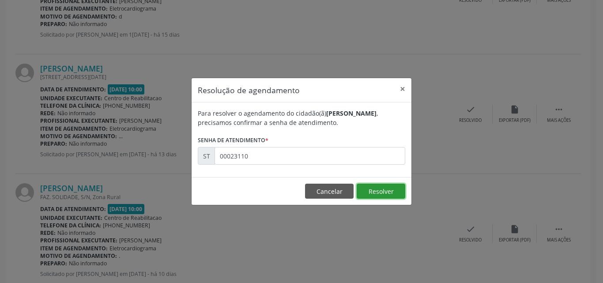
click at [367, 188] on button "Resolver" at bounding box center [381, 191] width 49 height 15
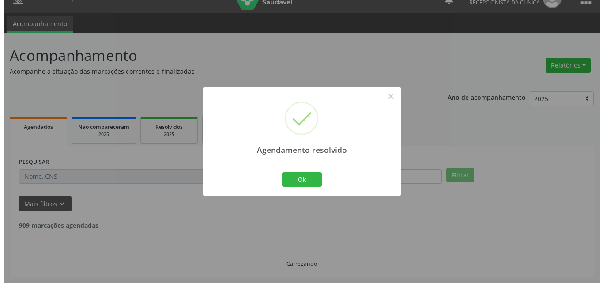
scroll to position [593, 0]
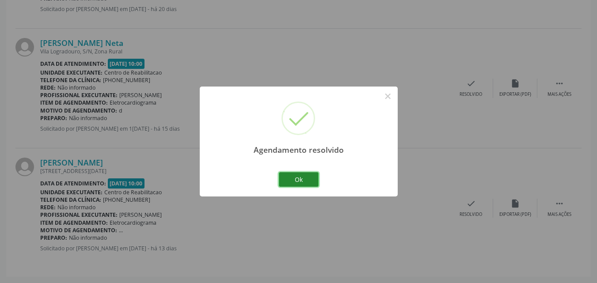
click at [307, 178] on button "Ok" at bounding box center [299, 179] width 40 height 15
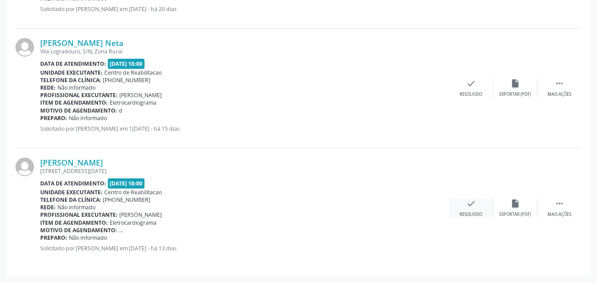
click at [467, 201] on icon "check" at bounding box center [471, 204] width 10 height 10
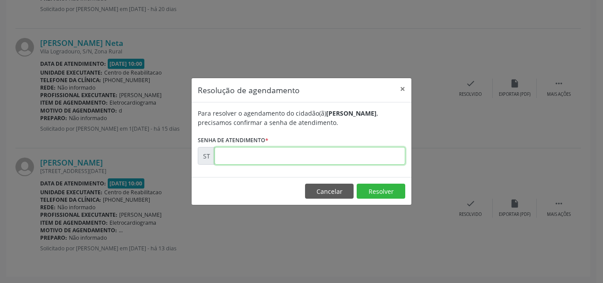
click at [222, 157] on input "text" at bounding box center [310, 156] width 191 height 18
type input "00023043"
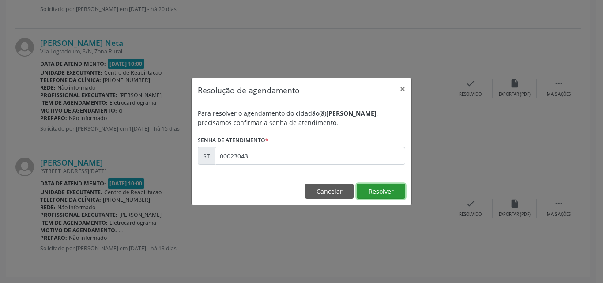
click at [378, 191] on button "Resolver" at bounding box center [381, 191] width 49 height 15
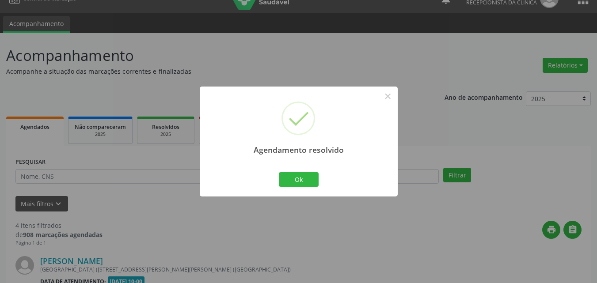
scroll to position [473, 0]
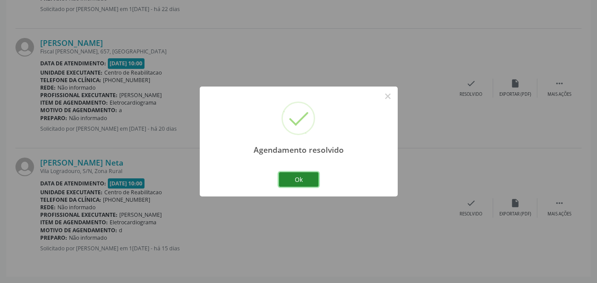
click at [305, 176] on button "Ok" at bounding box center [299, 179] width 40 height 15
